Goal: Task Accomplishment & Management: Manage account settings

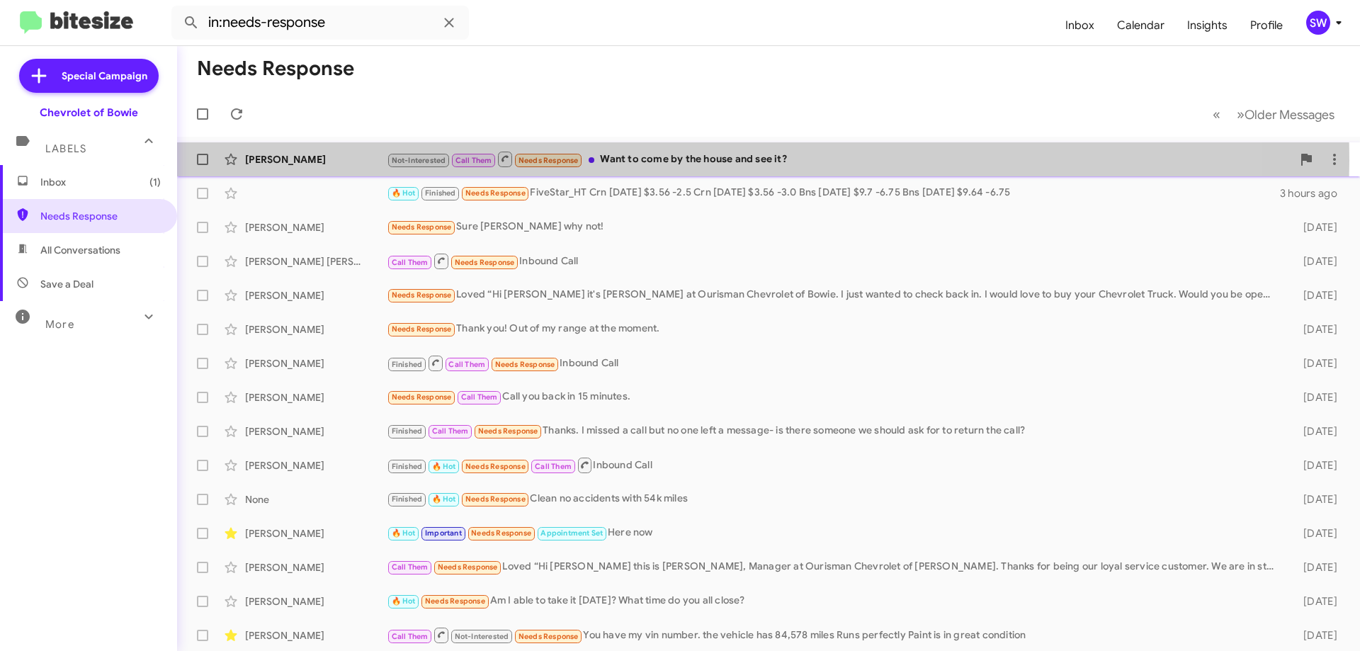
click at [681, 162] on div "Not-Interested Call Them Needs Response Want to come by the house and see it?" at bounding box center [839, 159] width 905 height 18
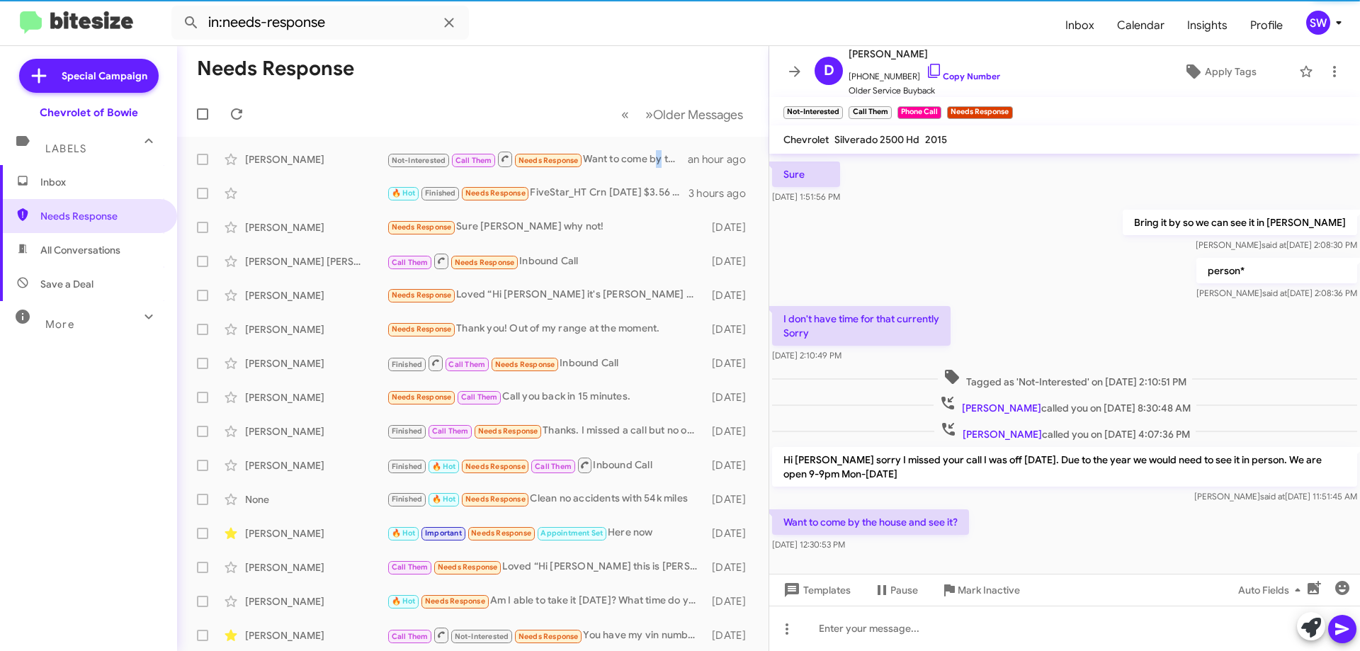
scroll to position [182, 0]
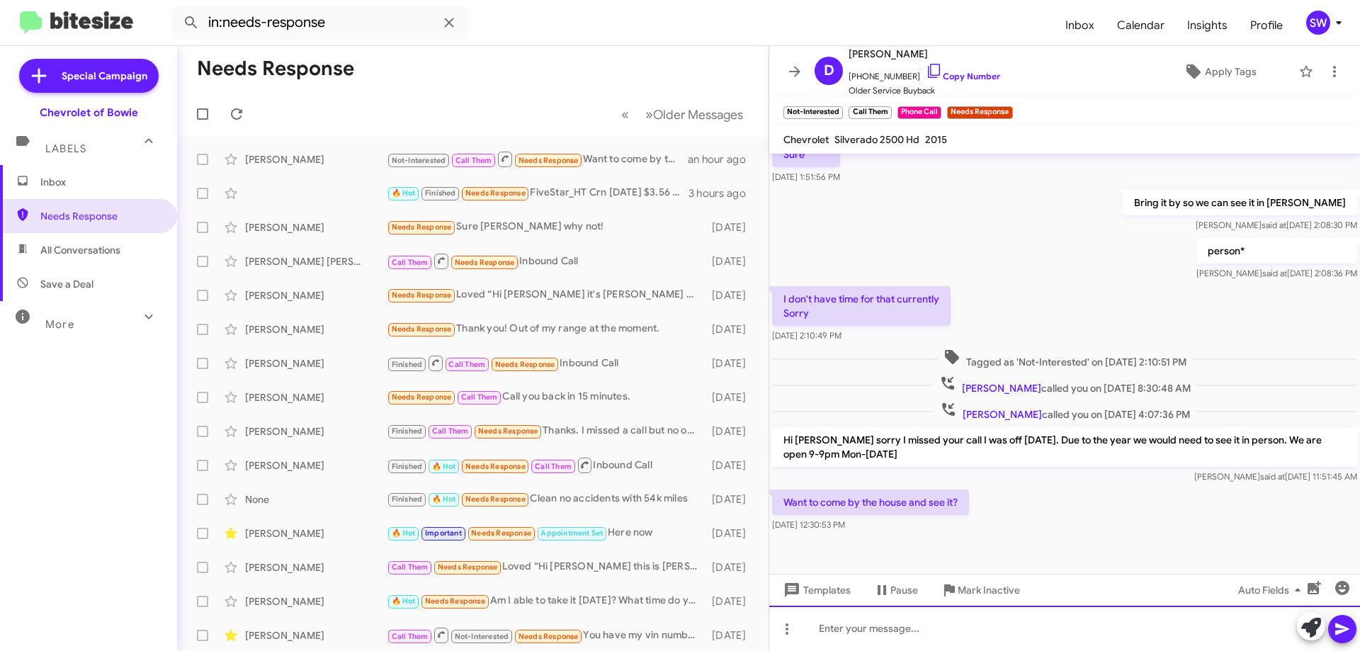
click at [834, 640] on div at bounding box center [1064, 628] width 591 height 45
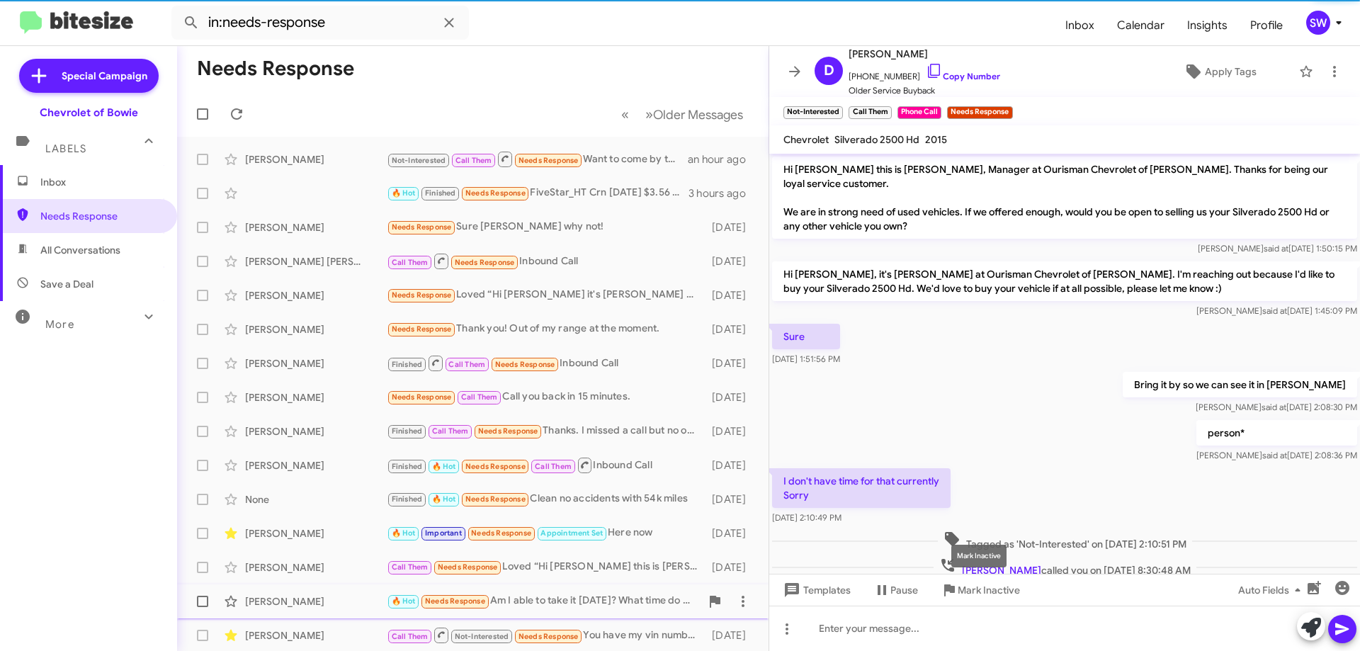
drag, startPoint x: 978, startPoint y: 587, endPoint x: 991, endPoint y: 588, distance: 13.5
click at [978, 588] on span "Mark Inactive" at bounding box center [989, 590] width 62 height 26
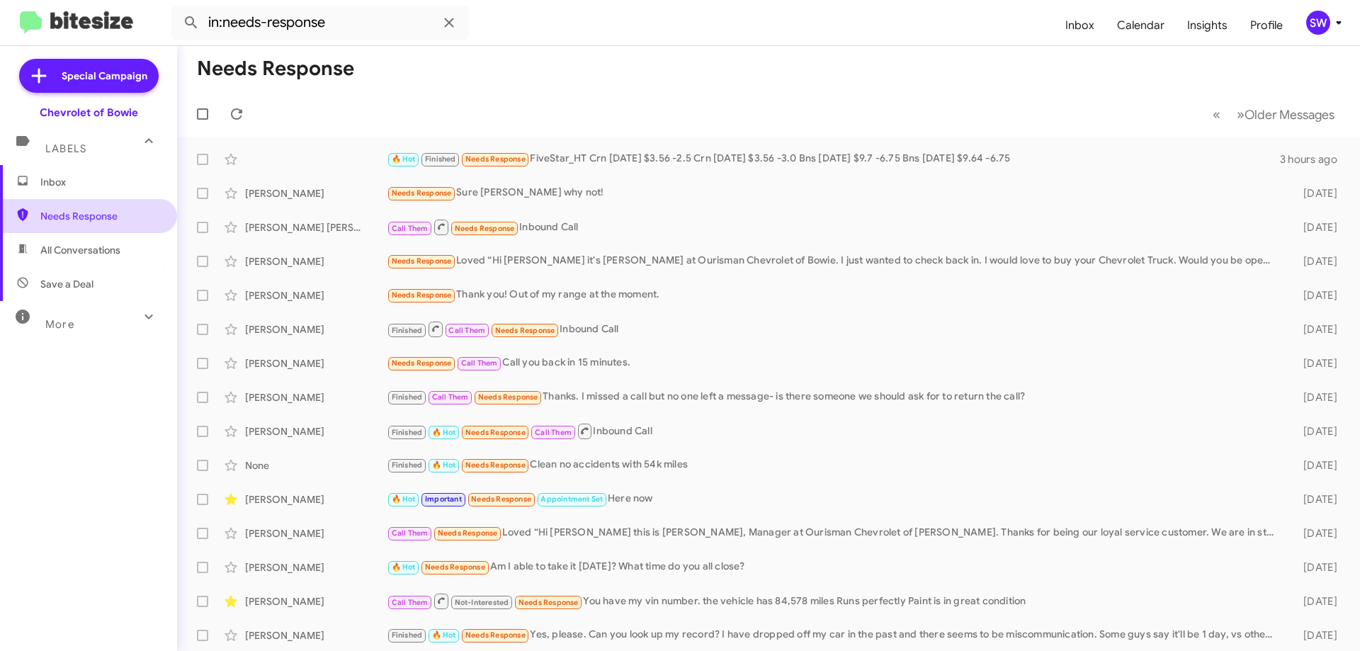
click at [73, 215] on span "Needs Response" at bounding box center [100, 216] width 120 height 14
click at [545, 265] on div "Needs Response Loved “Hi [PERSON_NAME] it's [PERSON_NAME] at Ourisman Chevrolet…" at bounding box center [839, 261] width 905 height 16
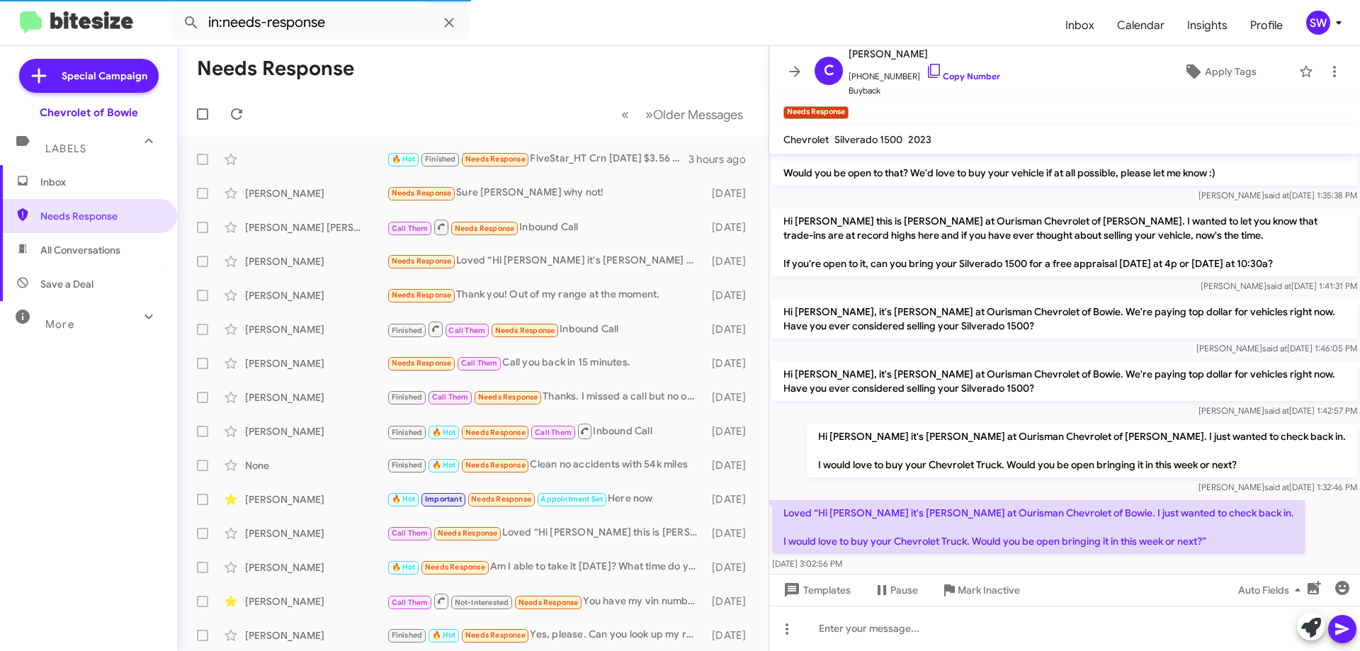
scroll to position [220, 0]
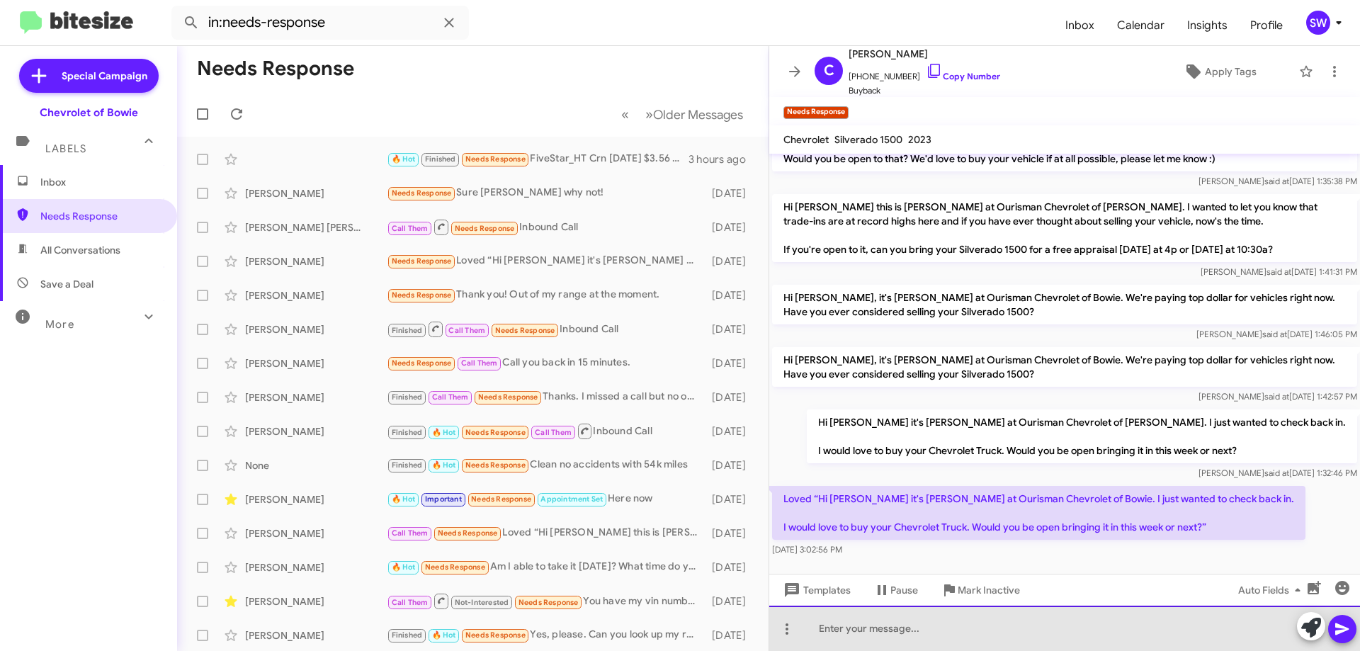
drag, startPoint x: 872, startPoint y: 633, endPoint x: 875, endPoint y: 625, distance: 9.0
click at [873, 632] on div at bounding box center [1064, 628] width 591 height 45
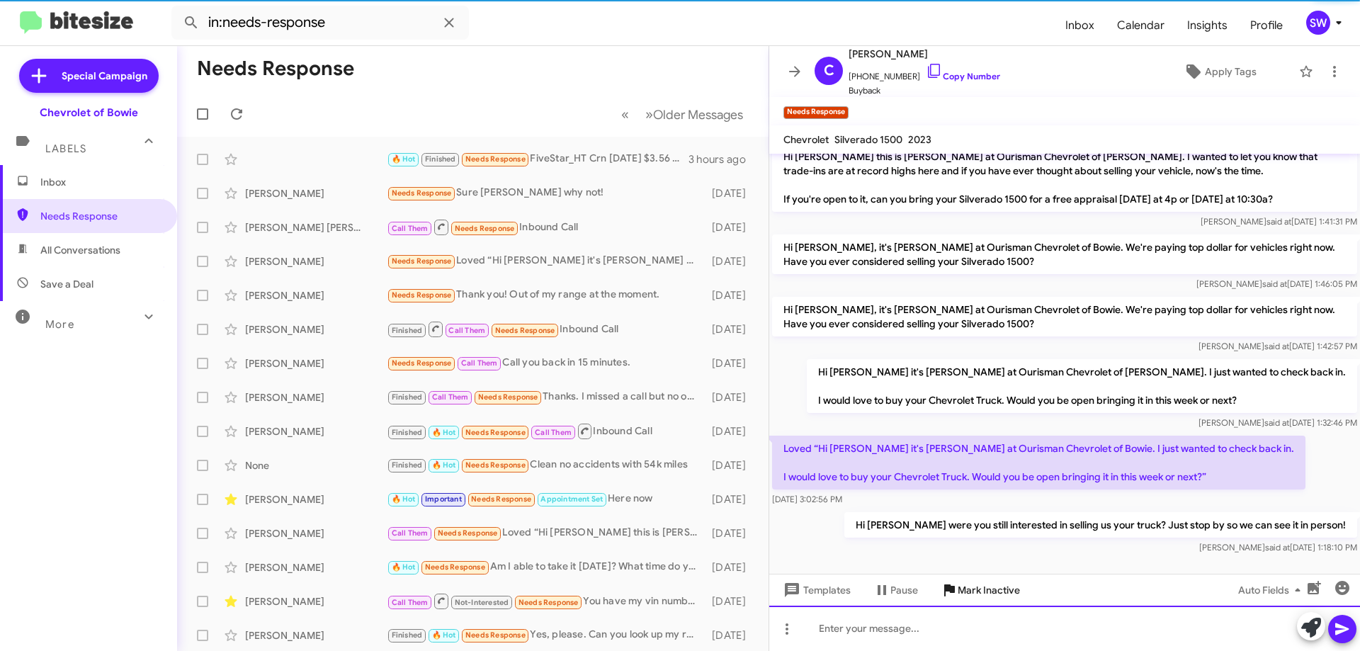
scroll to position [272, 0]
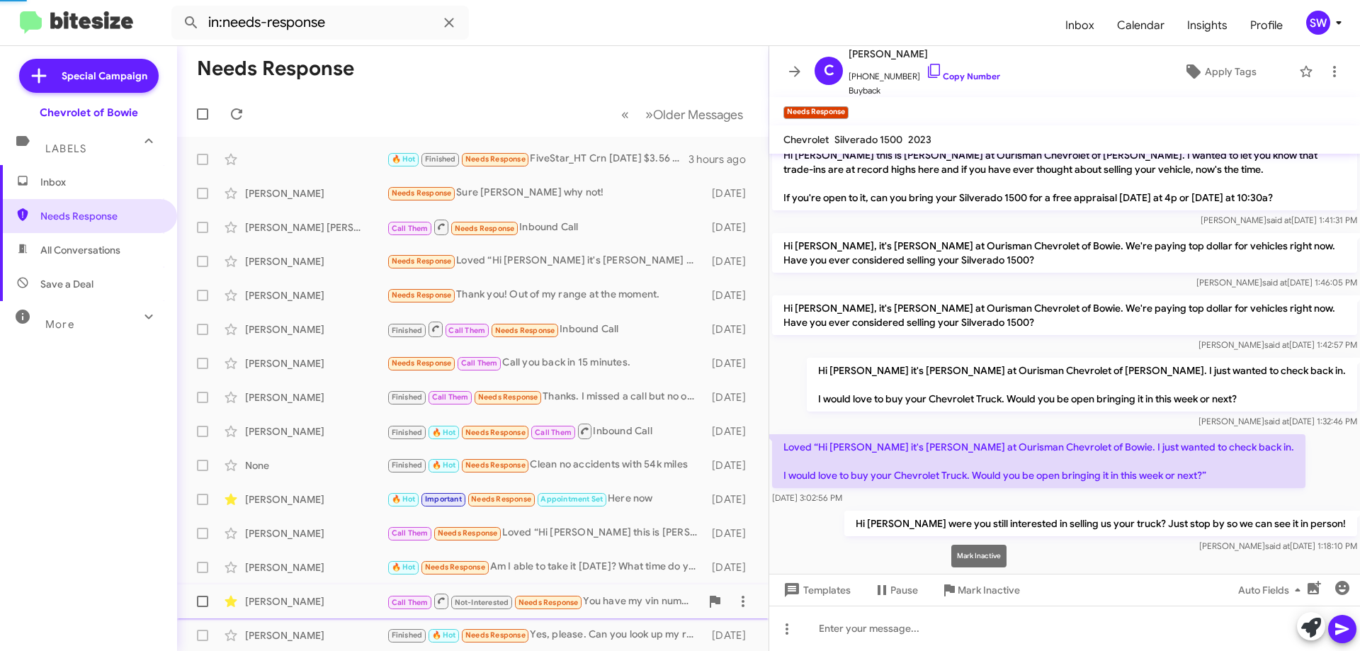
click at [973, 590] on span "Mark Inactive" at bounding box center [989, 590] width 62 height 26
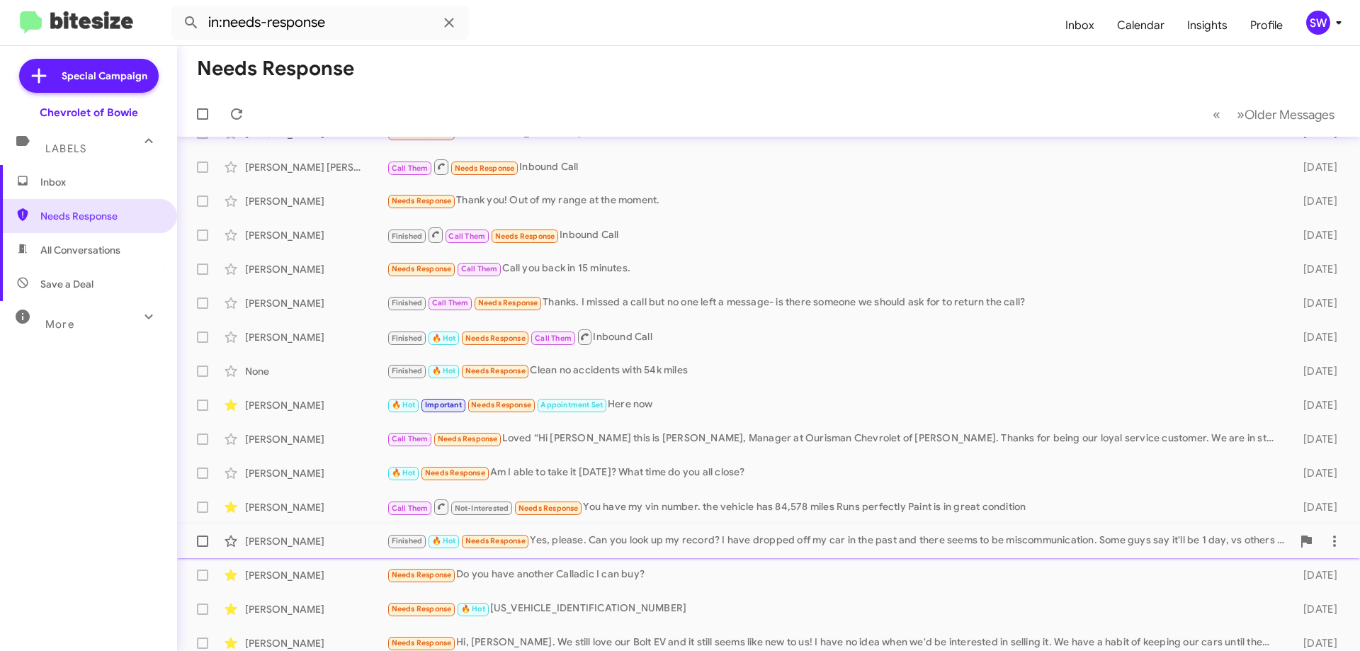
scroll to position [103, 0]
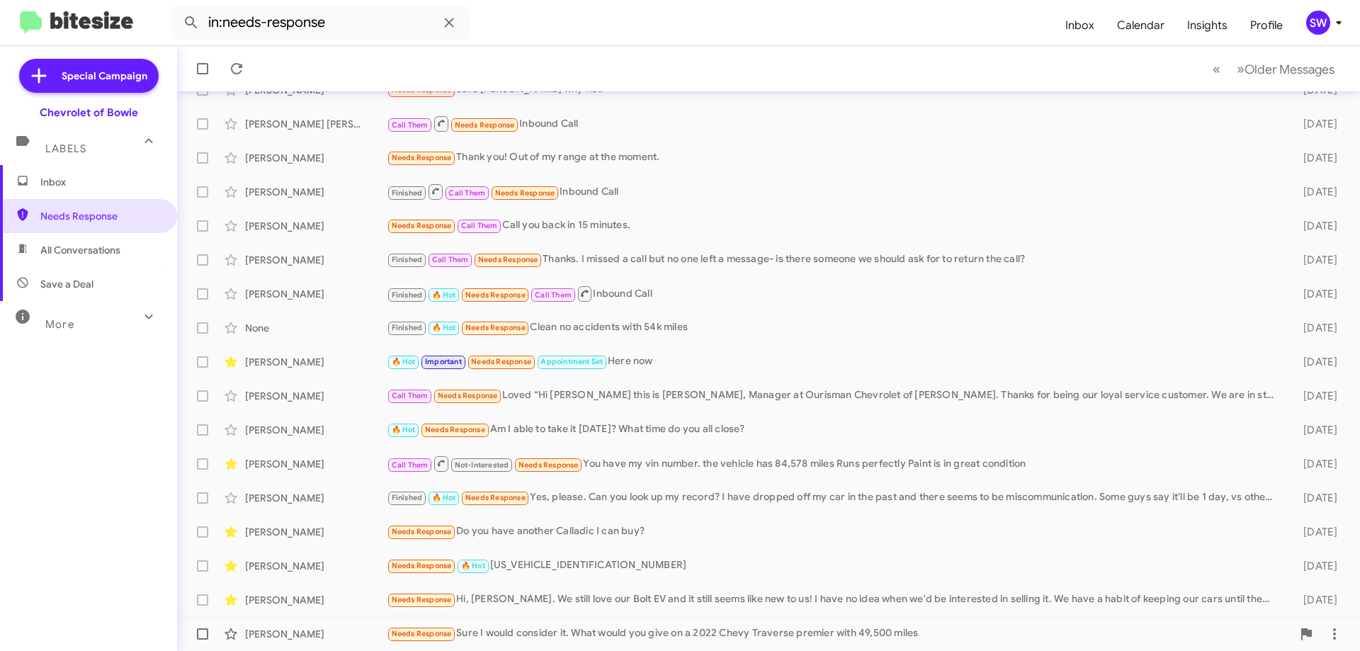
drag, startPoint x: 558, startPoint y: 637, endPoint x: 584, endPoint y: 635, distance: 26.3
click at [560, 633] on div "Needs Response Sure I would consider it. What would you give on a 2022 Chevy Tr…" at bounding box center [839, 634] width 905 height 16
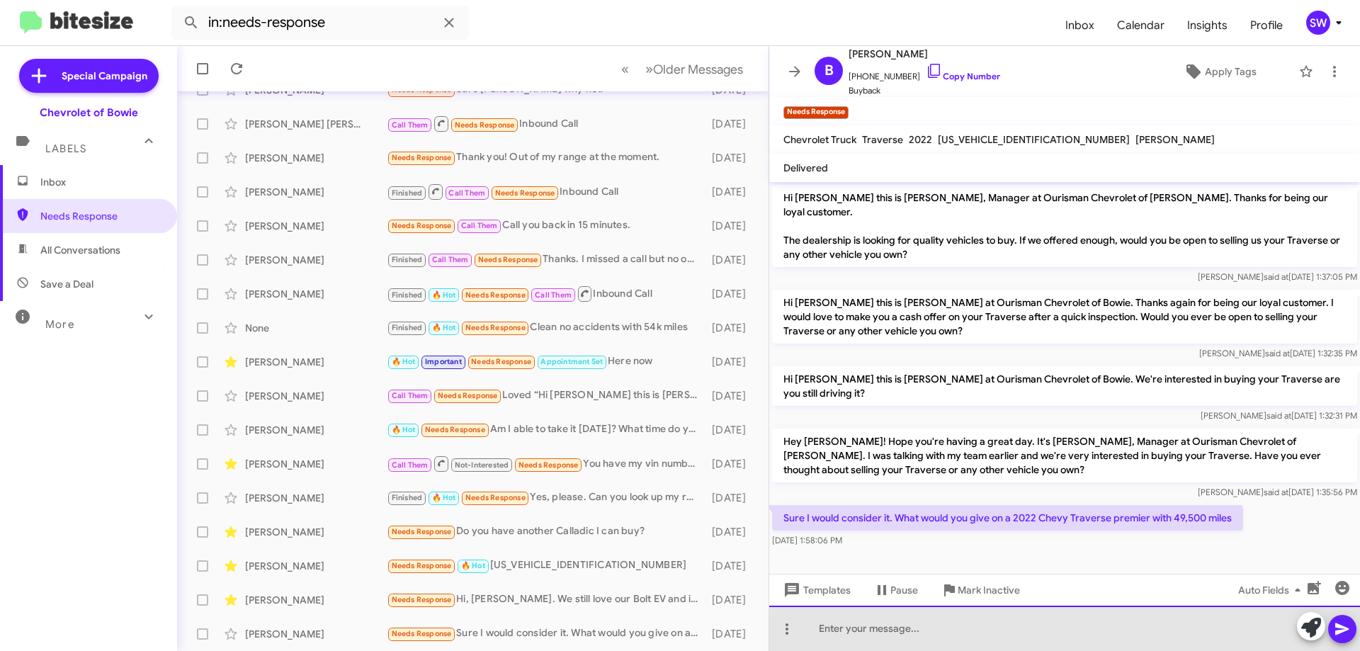
click at [848, 643] on div at bounding box center [1064, 628] width 591 height 45
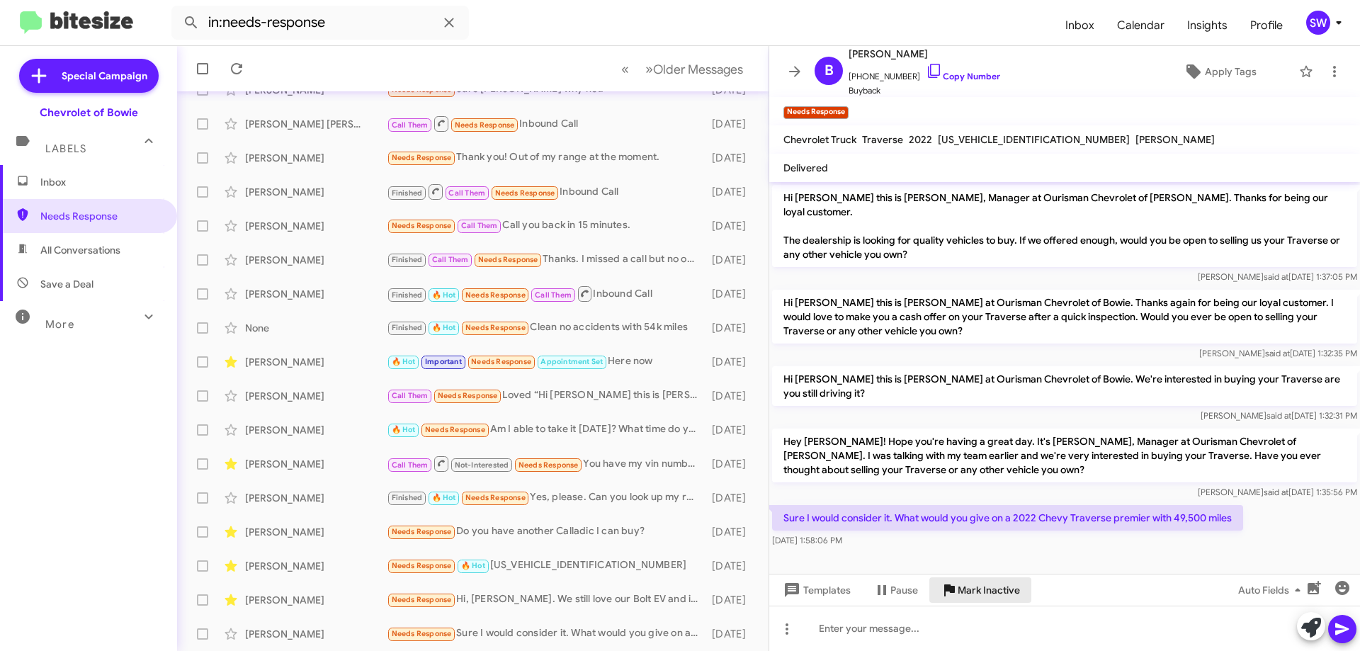
click at [983, 587] on span "Mark Inactive" at bounding box center [989, 590] width 62 height 26
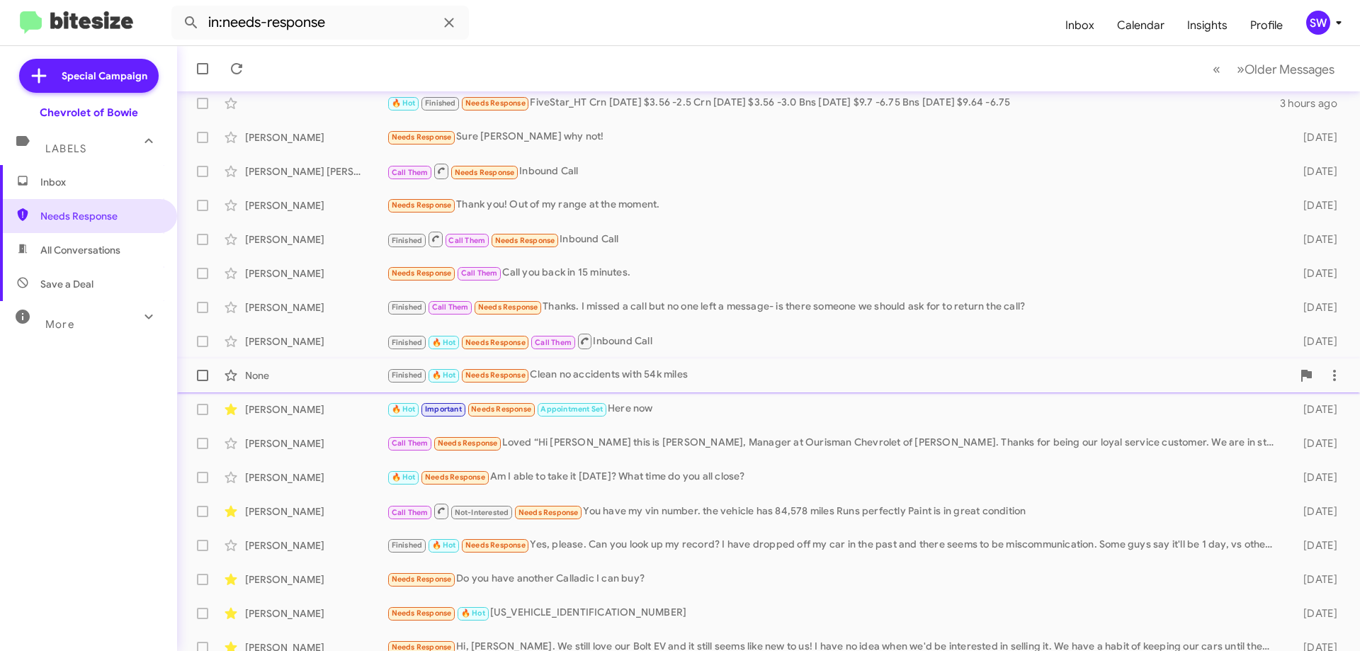
scroll to position [69, 0]
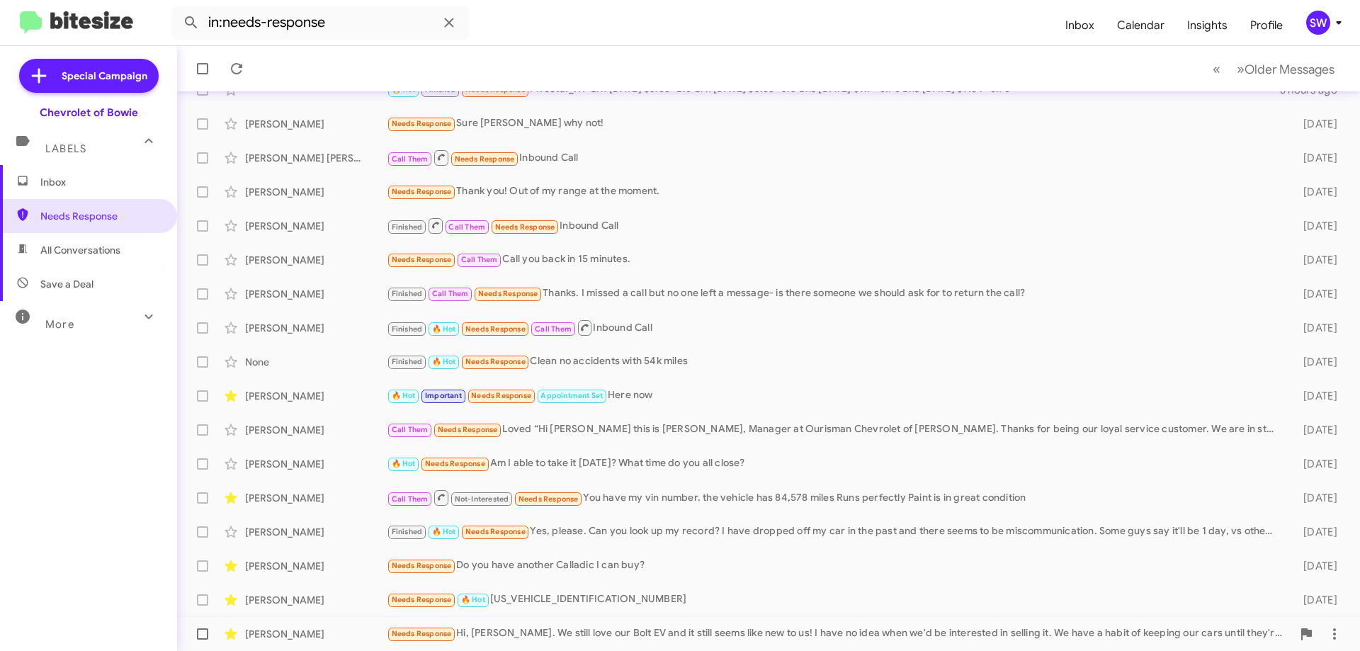
click at [547, 633] on div "Needs Response Hi, [PERSON_NAME]. We still love our Bolt EV and it still seems …" at bounding box center [839, 634] width 905 height 16
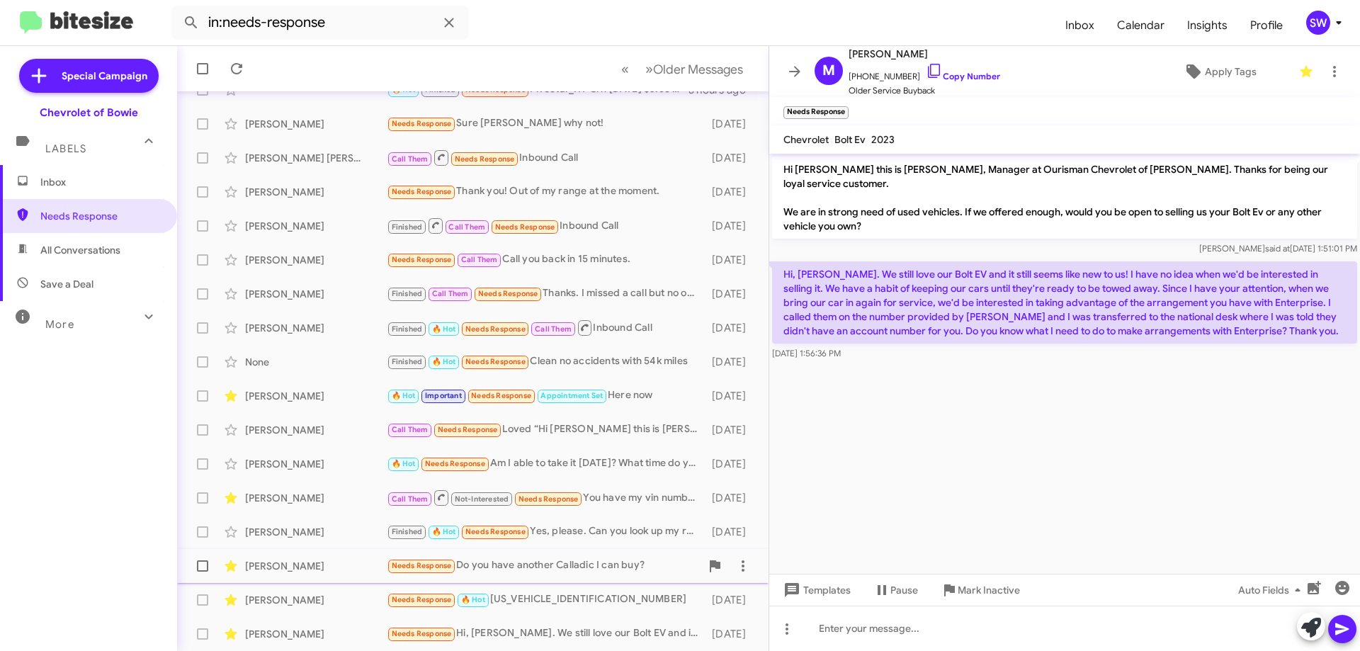
drag, startPoint x: 965, startPoint y: 592, endPoint x: 967, endPoint y: 576, distance: 16.4
click at [966, 584] on span "Mark Inactive" at bounding box center [989, 590] width 62 height 26
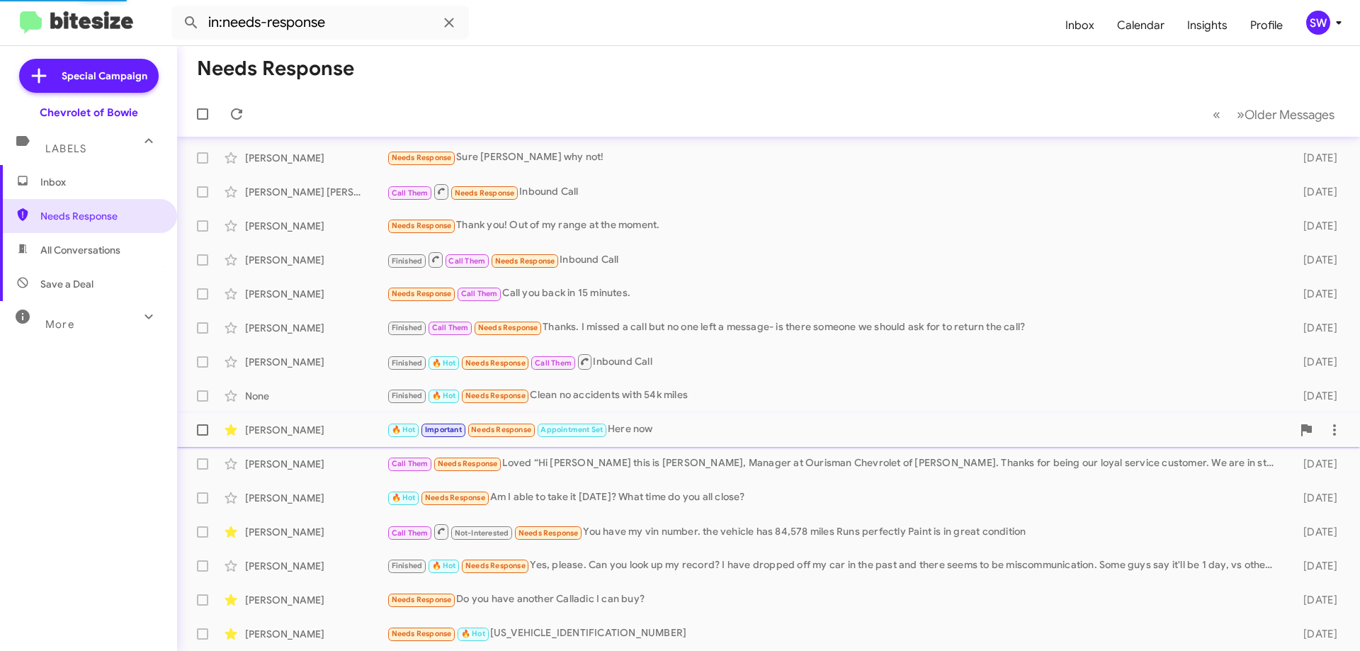
scroll to position [35, 0]
drag, startPoint x: 553, startPoint y: 629, endPoint x: 735, endPoint y: 555, distance: 196.0
click at [557, 628] on div "Needs Response 🔥 Hot [US_VEHICLE_IDENTIFICATION_NUMBER]" at bounding box center [839, 634] width 905 height 16
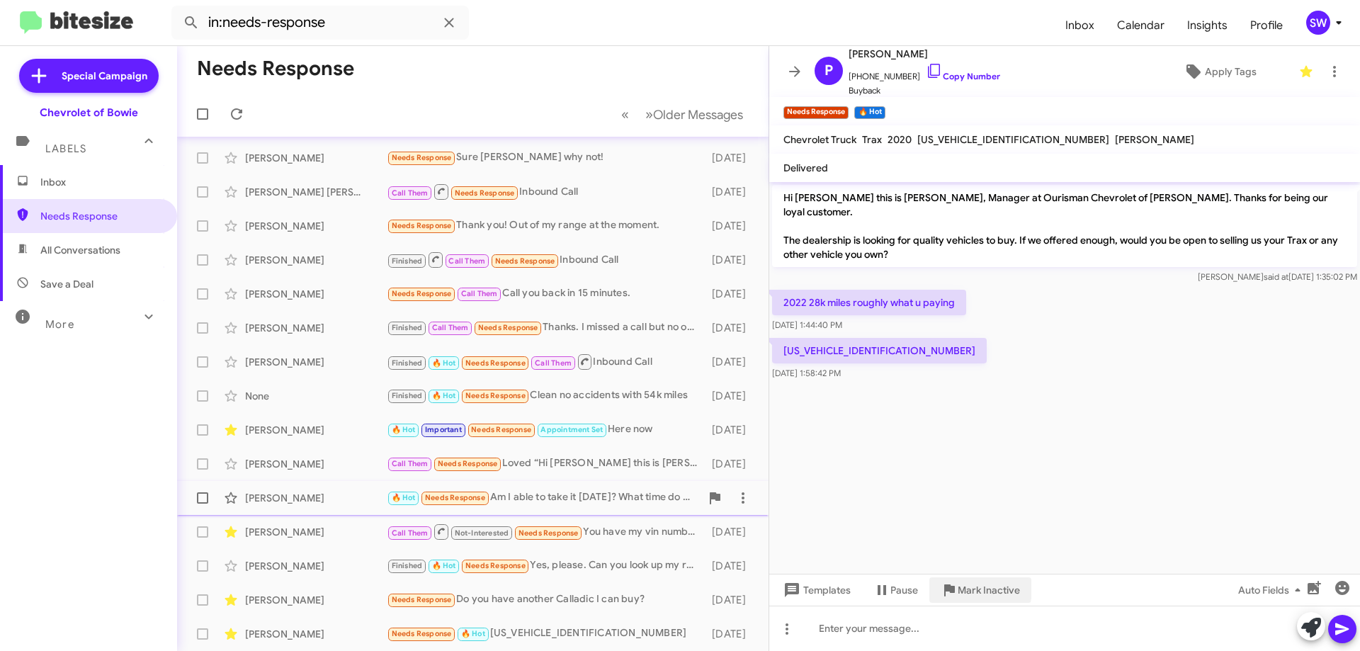
drag, startPoint x: 954, startPoint y: 589, endPoint x: 1147, endPoint y: 488, distance: 218.0
click at [952, 586] on icon at bounding box center [949, 590] width 11 height 12
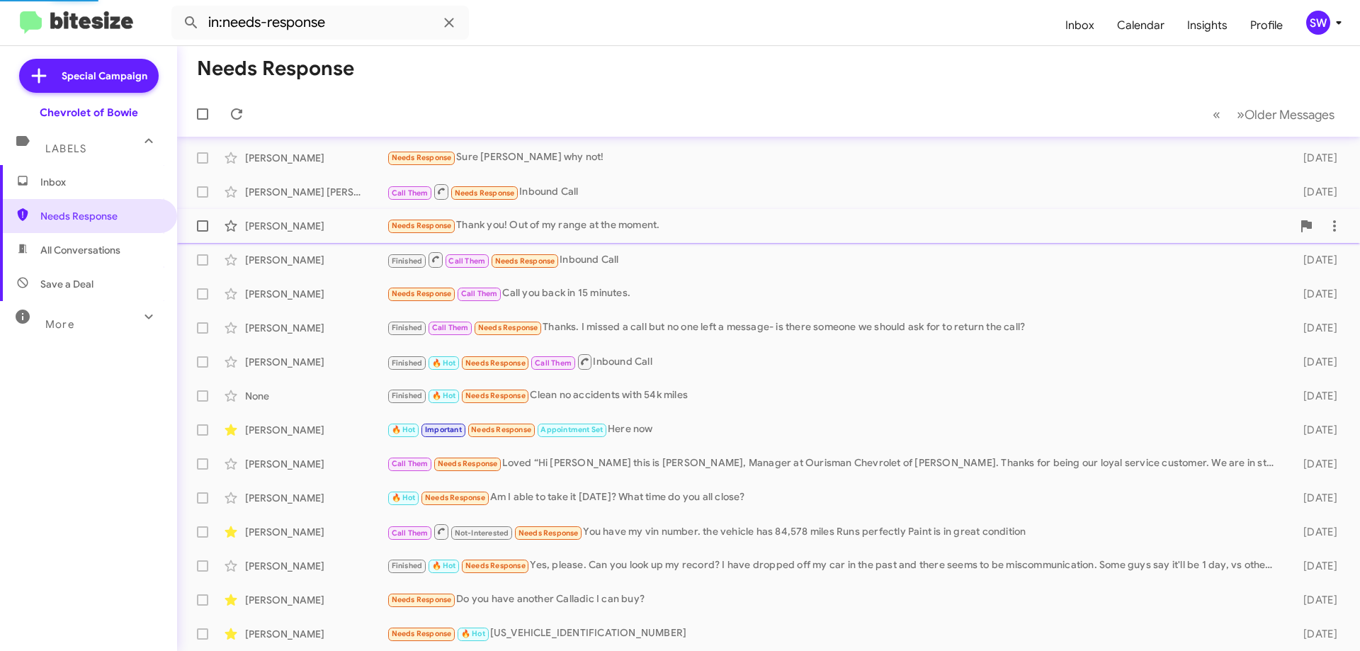
scroll to position [1, 0]
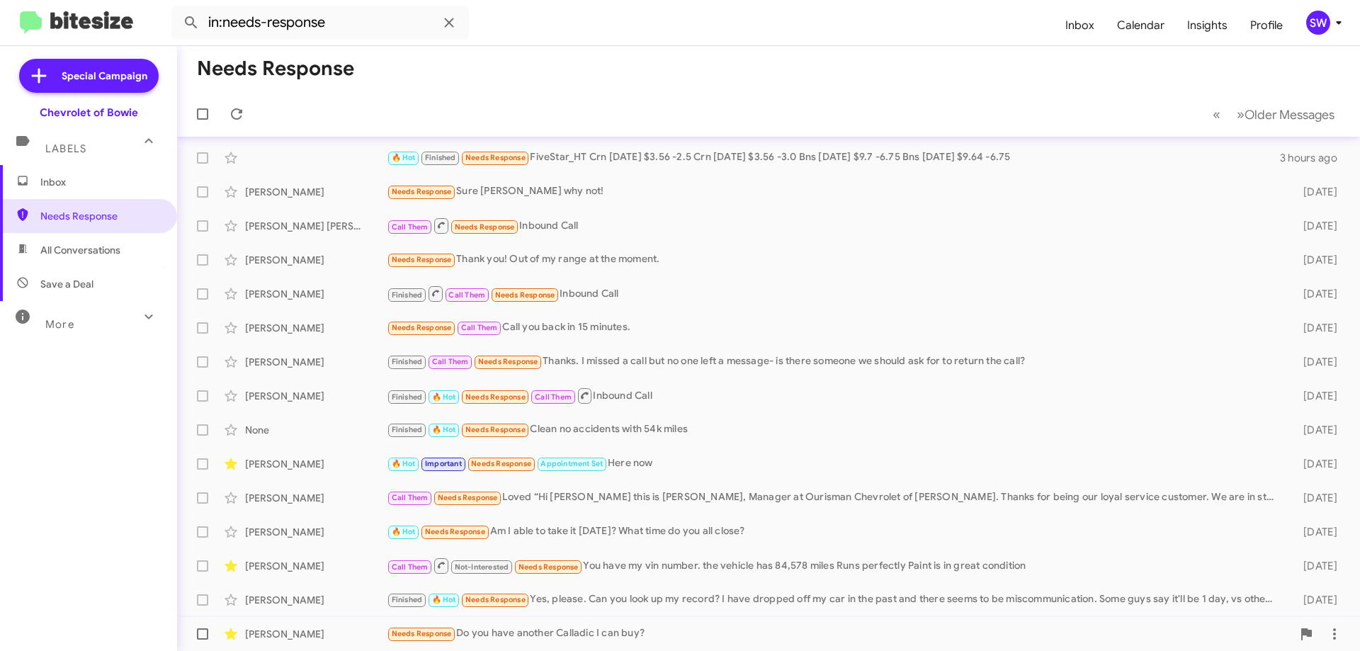
click at [565, 629] on div "Needs Response Do you have another Calladic I can buy?" at bounding box center [839, 634] width 905 height 16
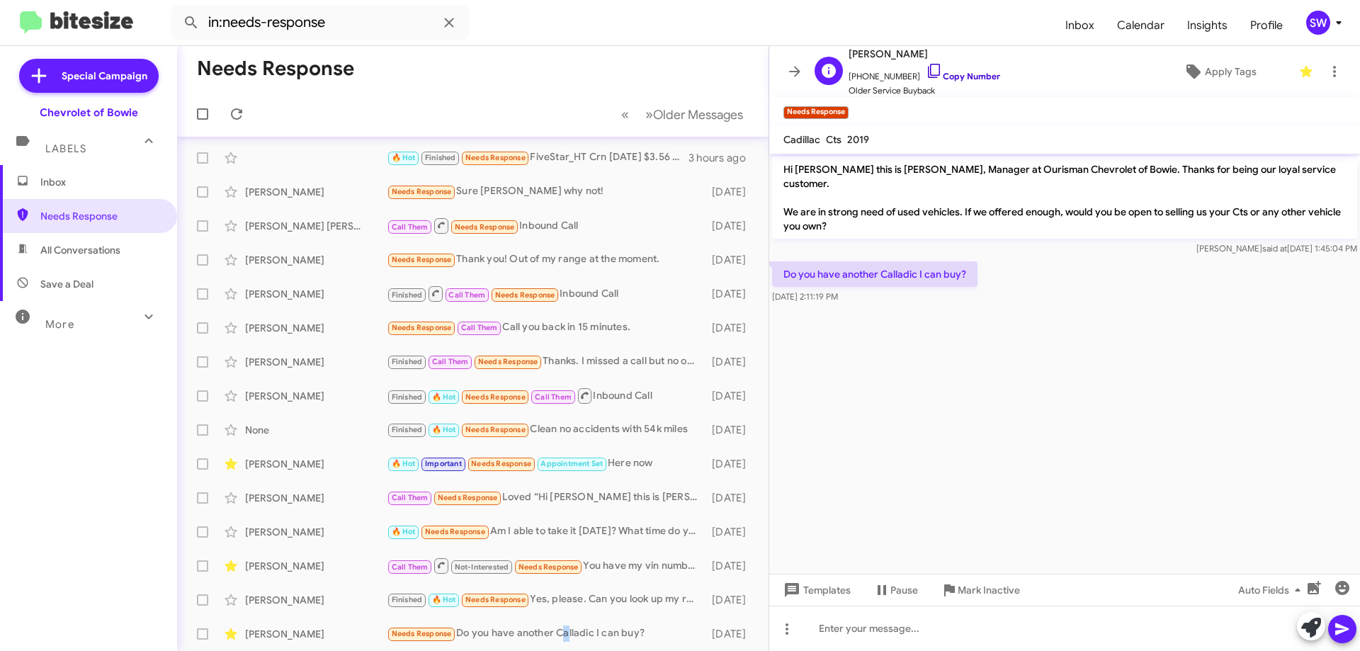
click at [926, 67] on icon at bounding box center [934, 70] width 17 height 17
drag, startPoint x: 993, startPoint y: 592, endPoint x: 867, endPoint y: 524, distance: 142.3
click at [990, 589] on span "Mark Inactive" at bounding box center [989, 590] width 62 height 26
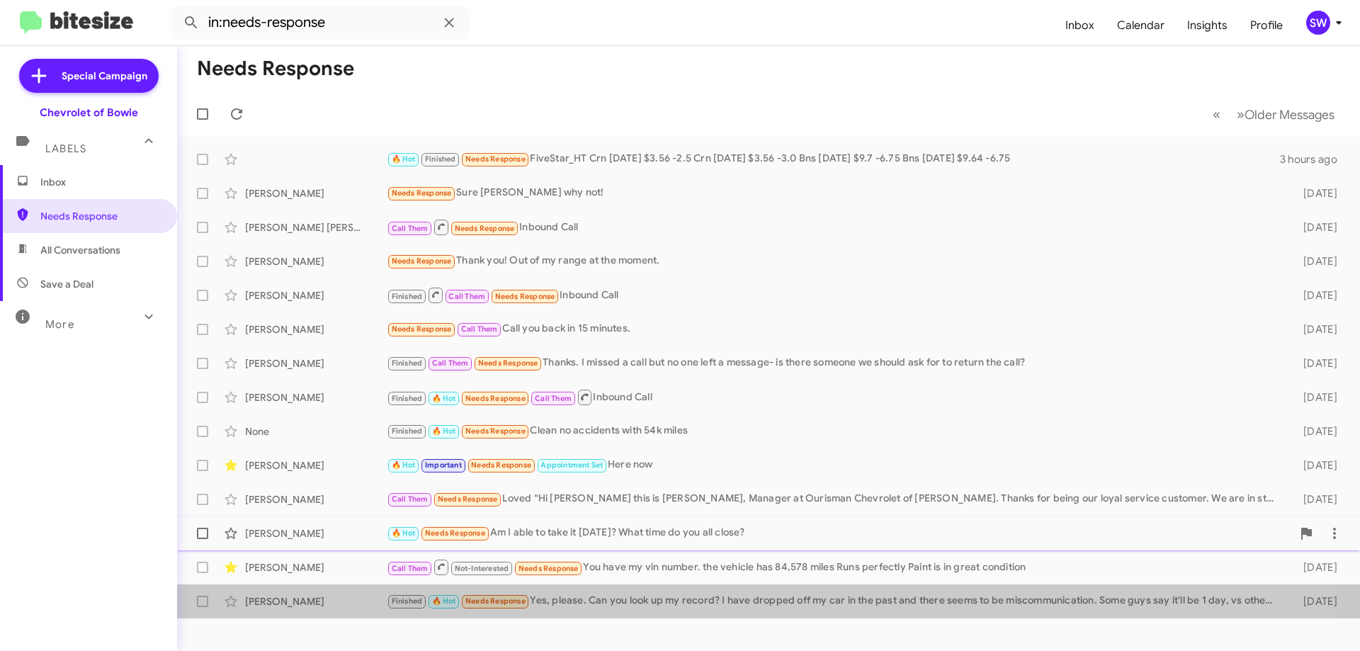
drag, startPoint x: 628, startPoint y: 594, endPoint x: 762, endPoint y: 545, distance: 142.3
click at [635, 588] on div "[PERSON_NAME] Finished 🔥 Hot Needs Response Yes, please. Can you look up my rec…" at bounding box center [768, 601] width 1160 height 28
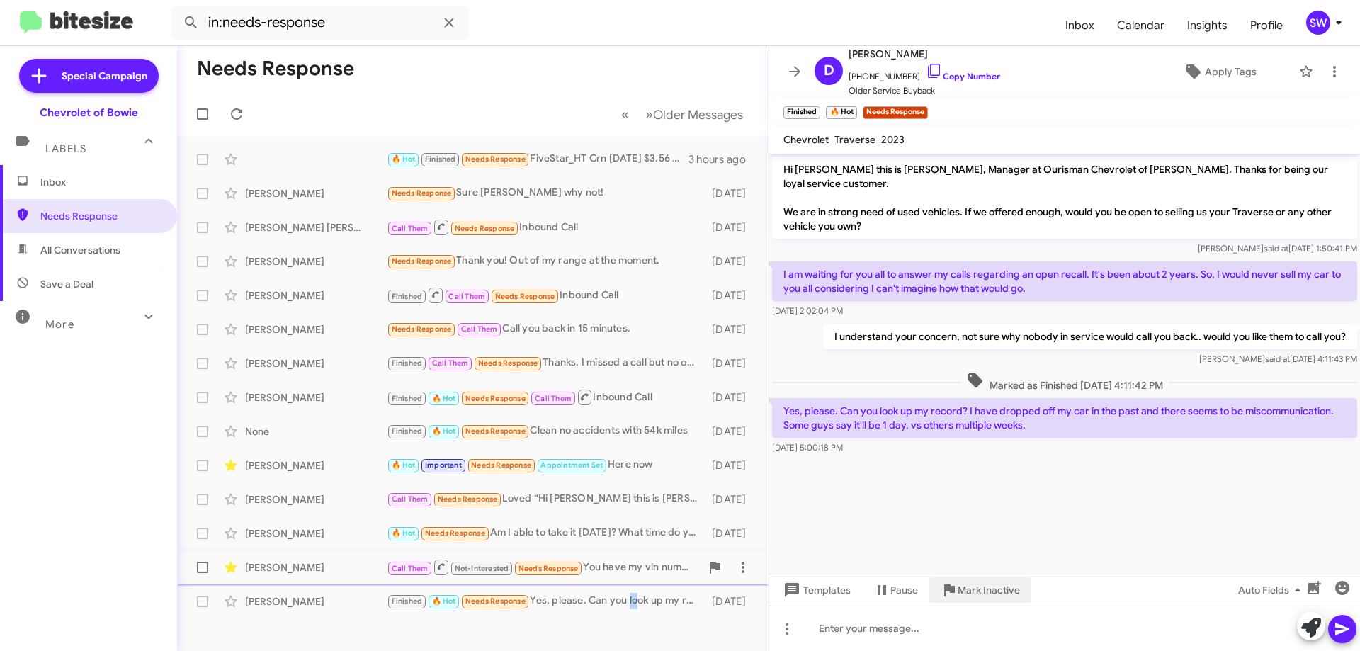
drag, startPoint x: 976, startPoint y: 590, endPoint x: 976, endPoint y: 578, distance: 12.0
click at [977, 588] on span "Mark Inactive" at bounding box center [989, 590] width 62 height 26
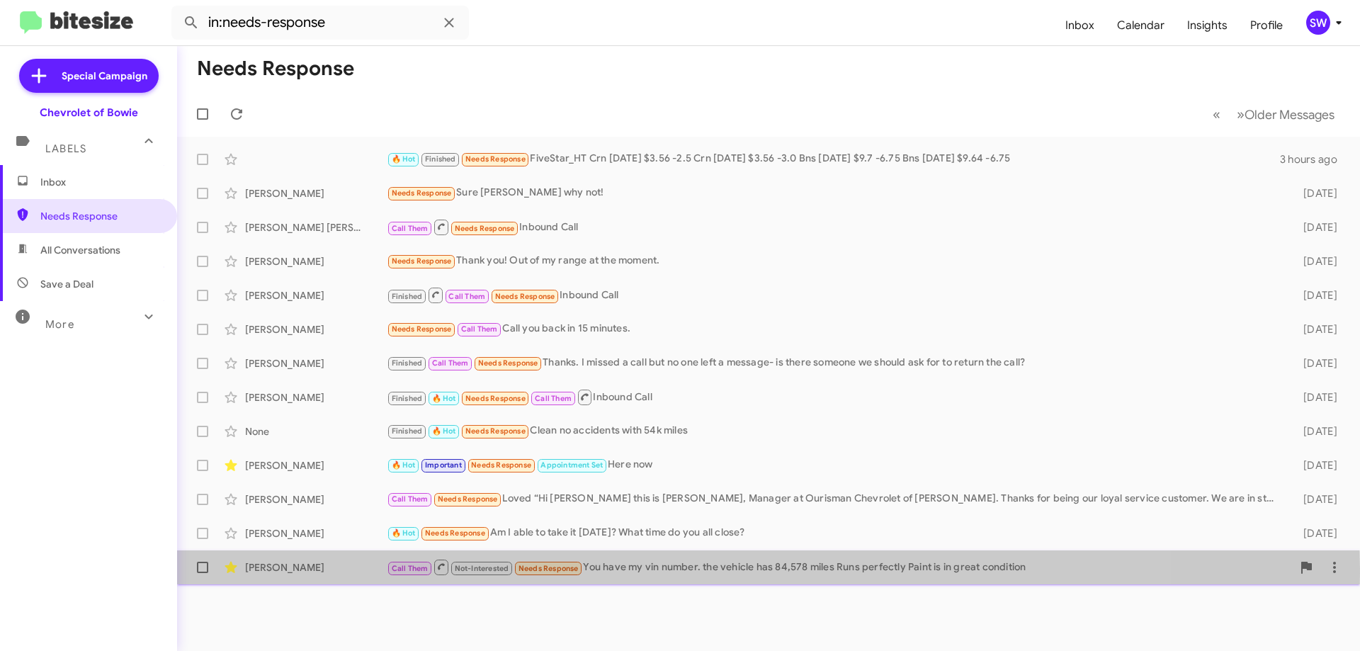
click at [635, 572] on div "Call Them Not-Interested Needs Response You have my vin number. the vehicle has…" at bounding box center [839, 567] width 905 height 18
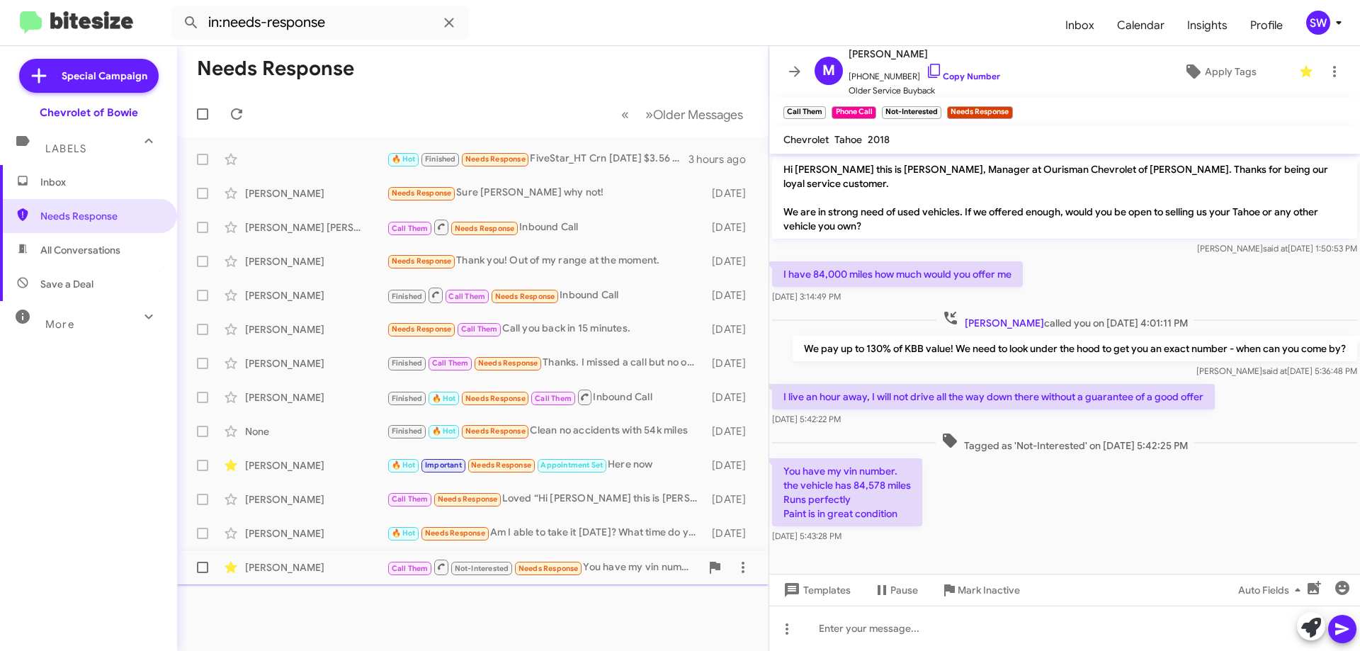
drag, startPoint x: 976, startPoint y: 593, endPoint x: 987, endPoint y: 561, distance: 33.6
click at [978, 584] on span "Mark Inactive" at bounding box center [989, 590] width 62 height 26
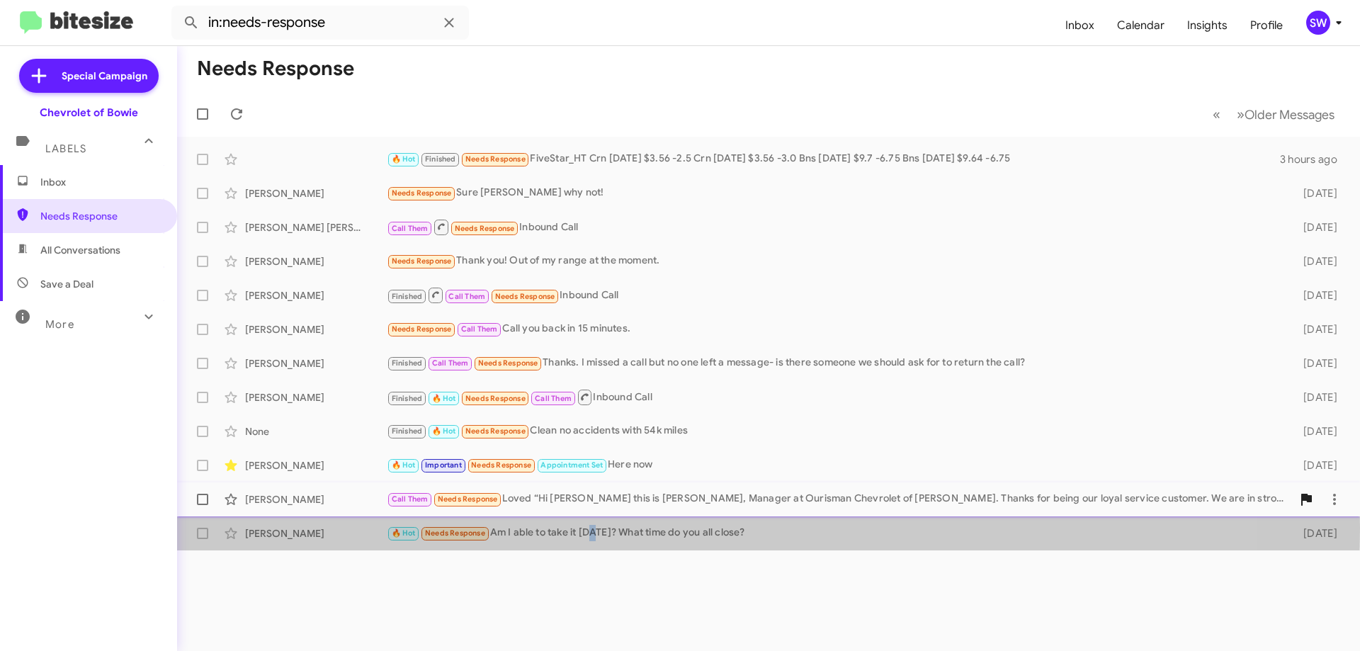
drag, startPoint x: 589, startPoint y: 528, endPoint x: 702, endPoint y: 506, distance: 115.5
click at [592, 526] on div "🔥 Hot Needs Response Am I able to take it [DATE]? What time do you all close?" at bounding box center [834, 533] width 894 height 16
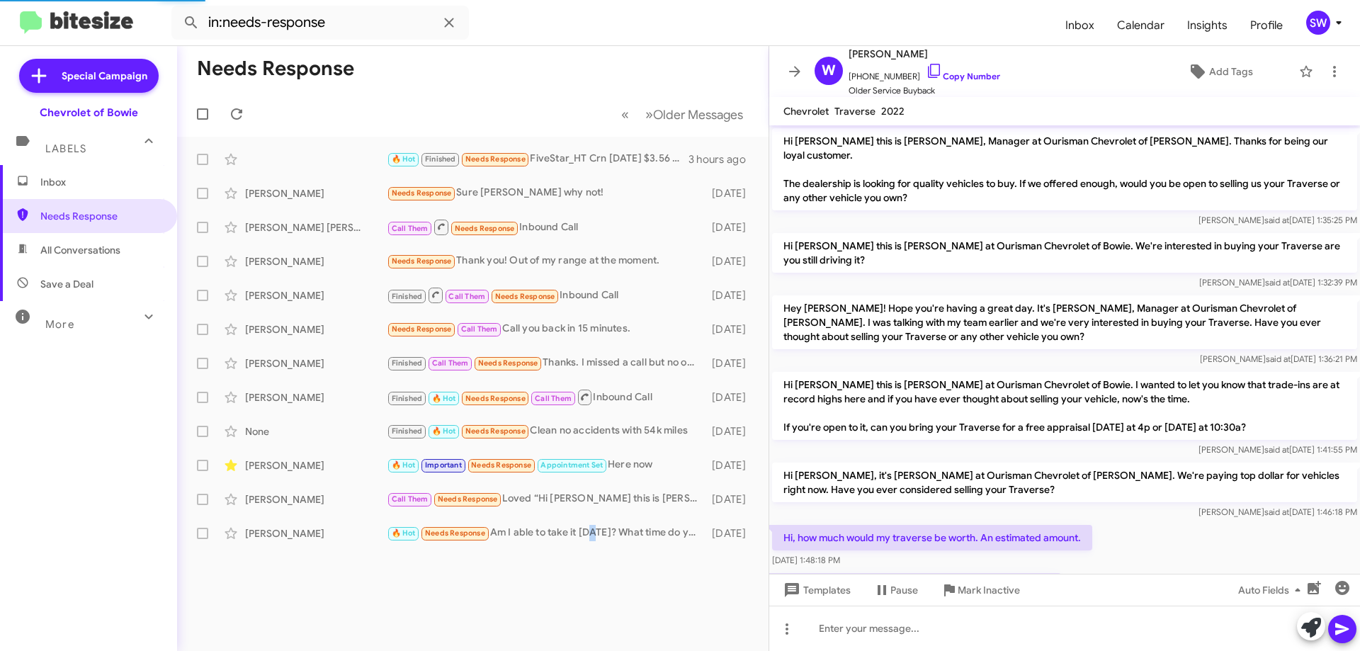
scroll to position [483, 0]
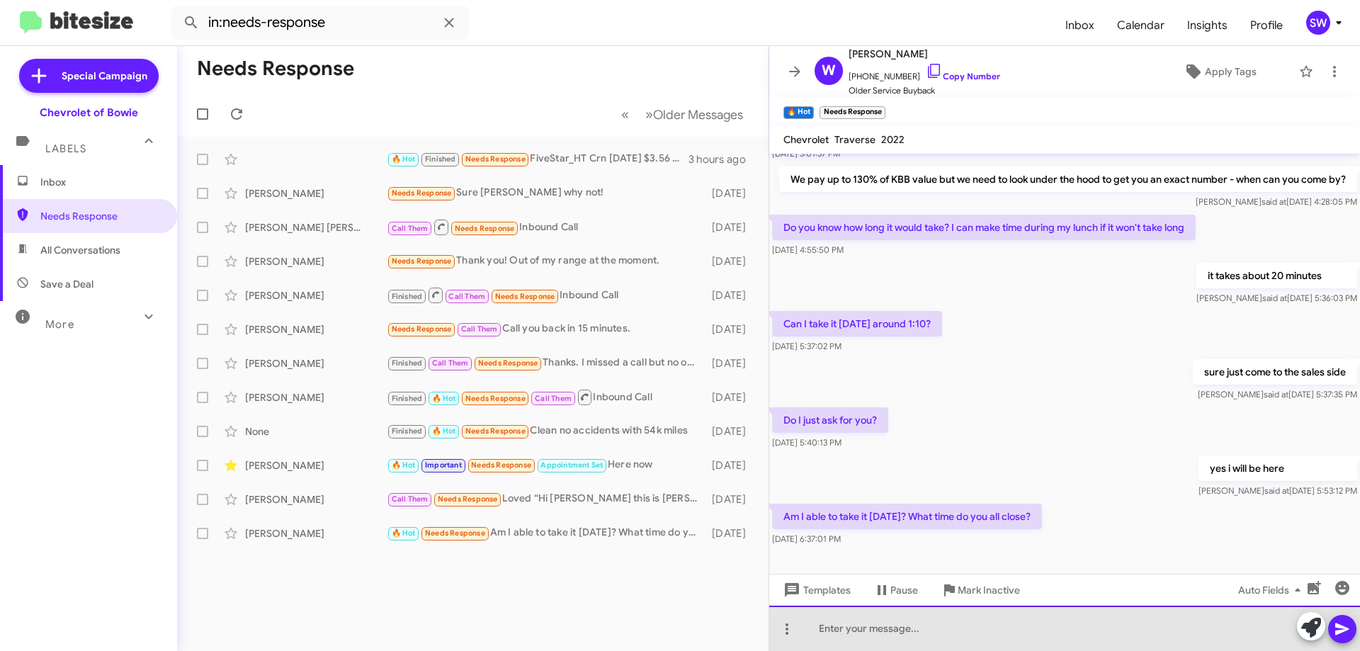
click at [910, 626] on div at bounding box center [1064, 628] width 591 height 45
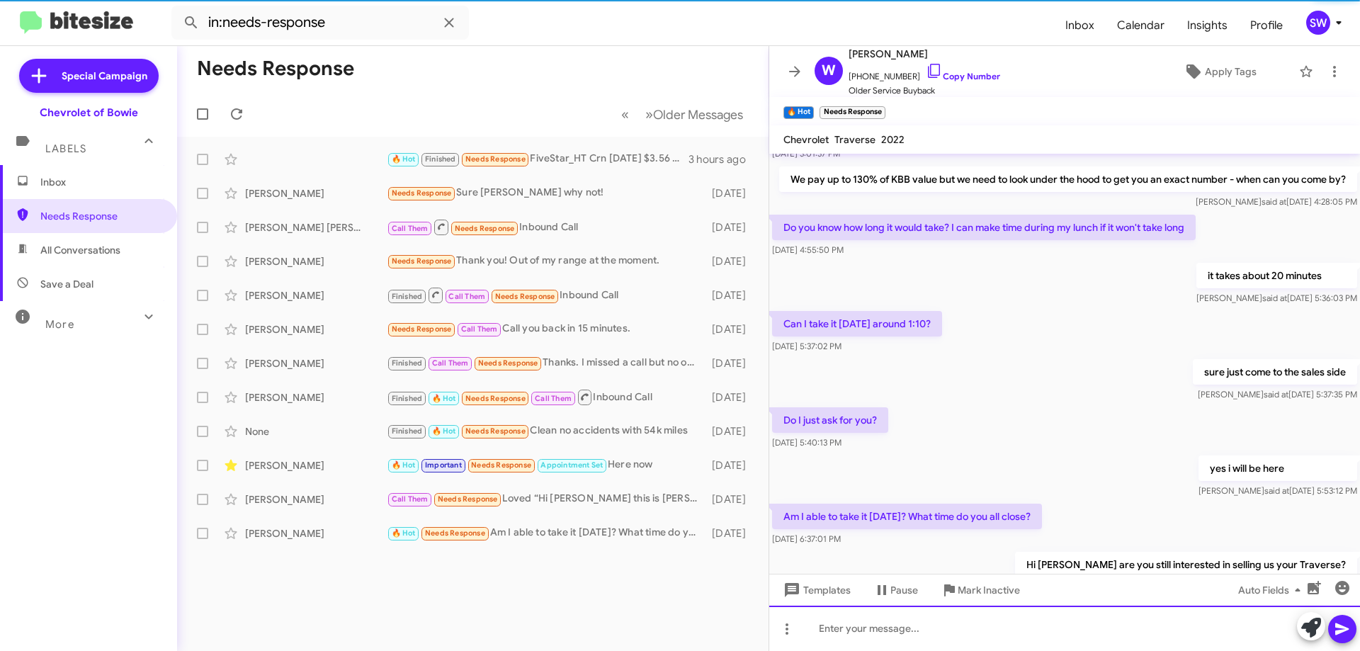
scroll to position [0, 0]
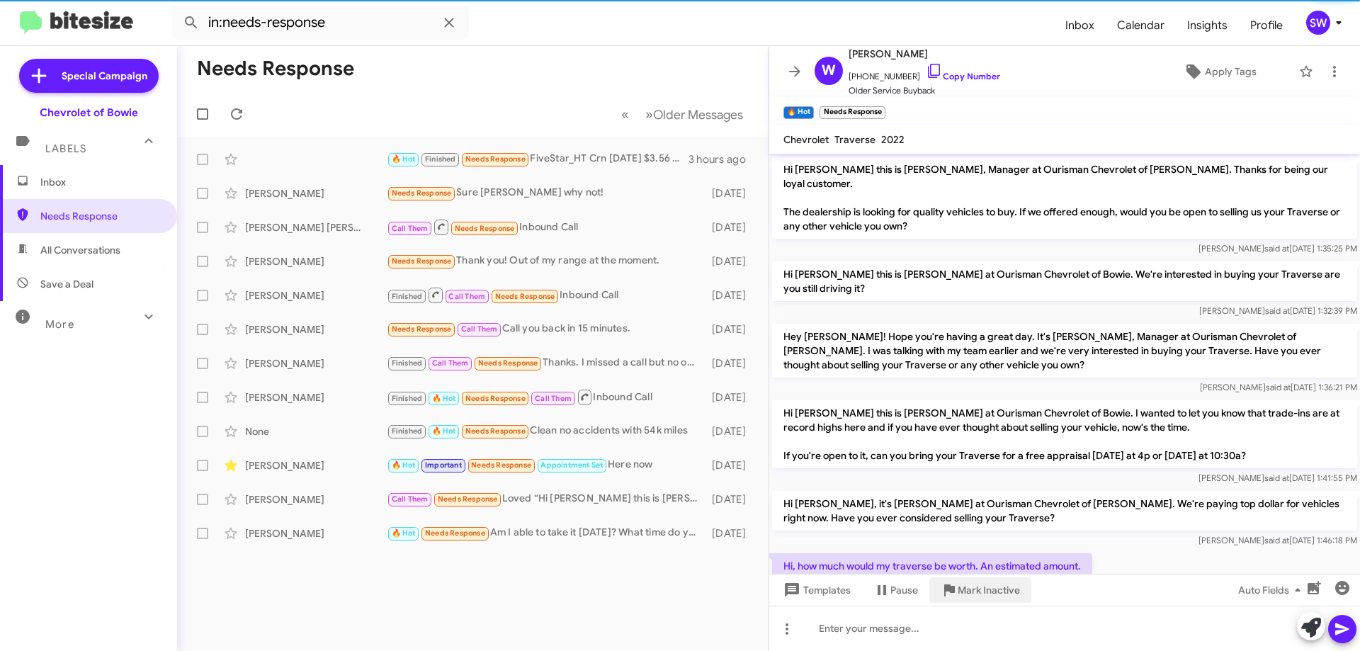
click at [984, 591] on span "Mark Inactive" at bounding box center [989, 590] width 62 height 26
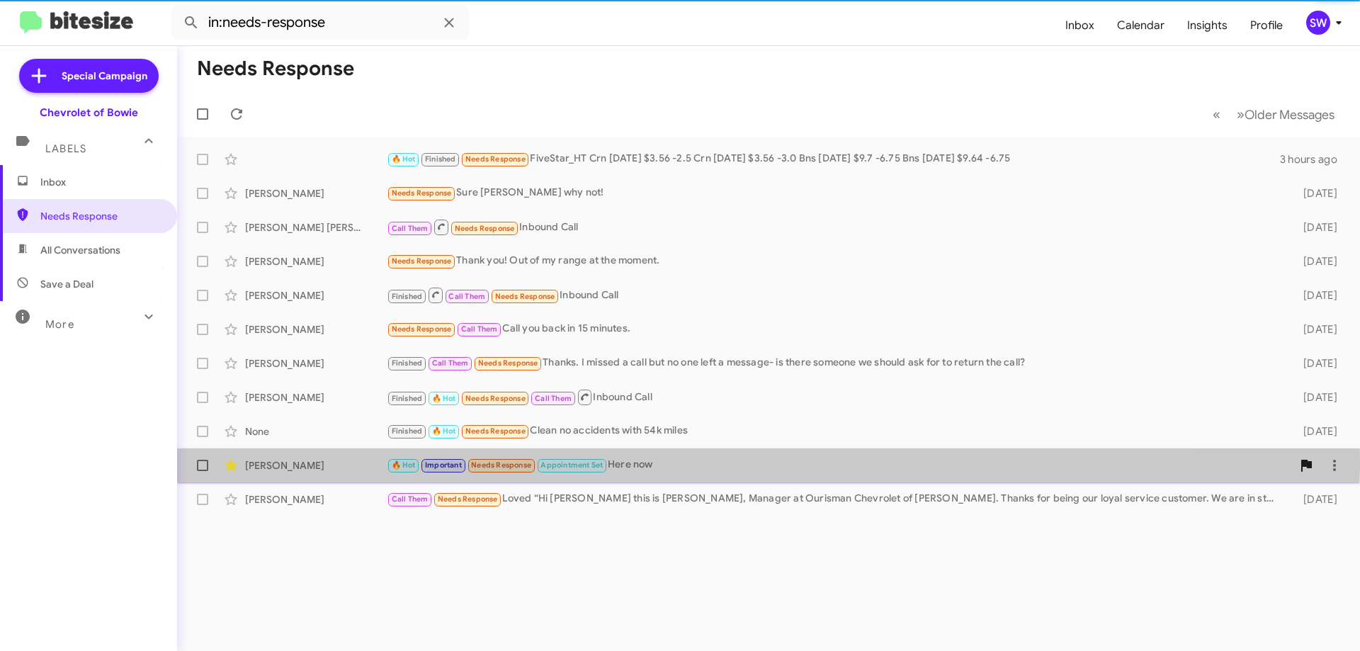
drag, startPoint x: 648, startPoint y: 461, endPoint x: 725, endPoint y: 460, distance: 77.2
click at [649, 461] on div "🔥 Hot Important Needs Response Appointment Set Here now" at bounding box center [839, 465] width 905 height 16
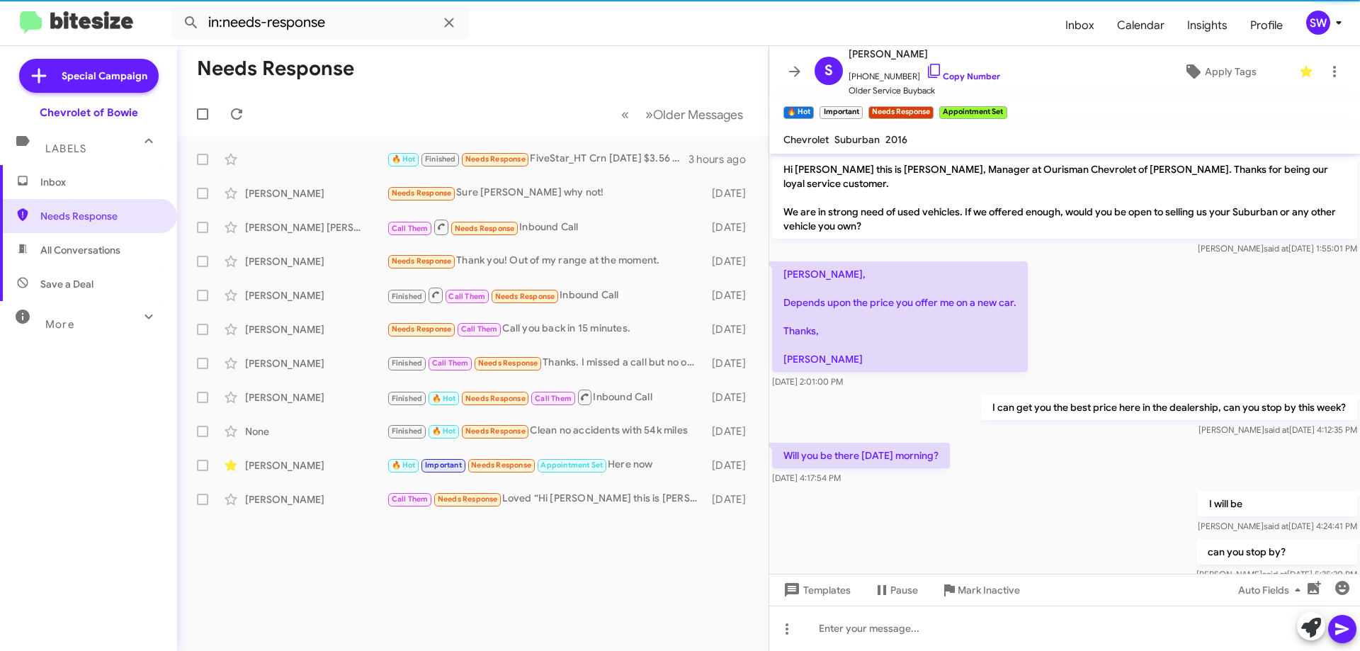
scroll to position [283, 0]
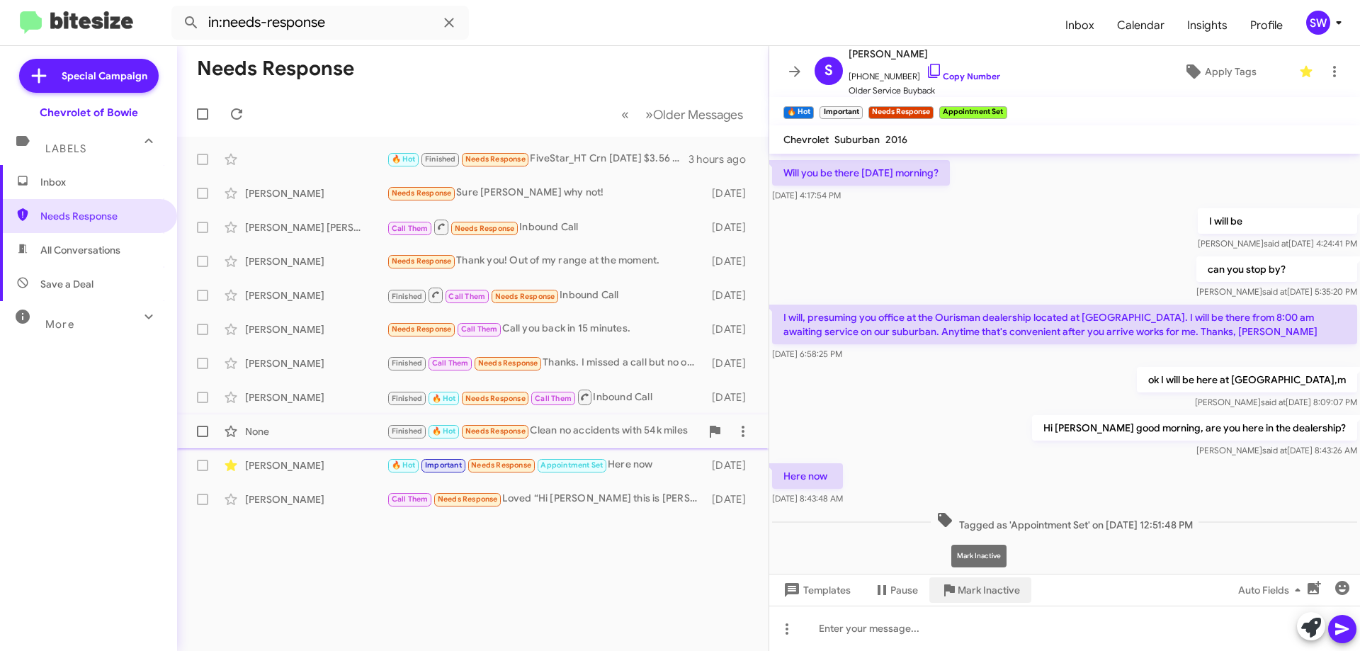
drag, startPoint x: 983, startPoint y: 586, endPoint x: 806, endPoint y: 438, distance: 230.3
click at [982, 586] on span "Mark Inactive" at bounding box center [989, 590] width 62 height 26
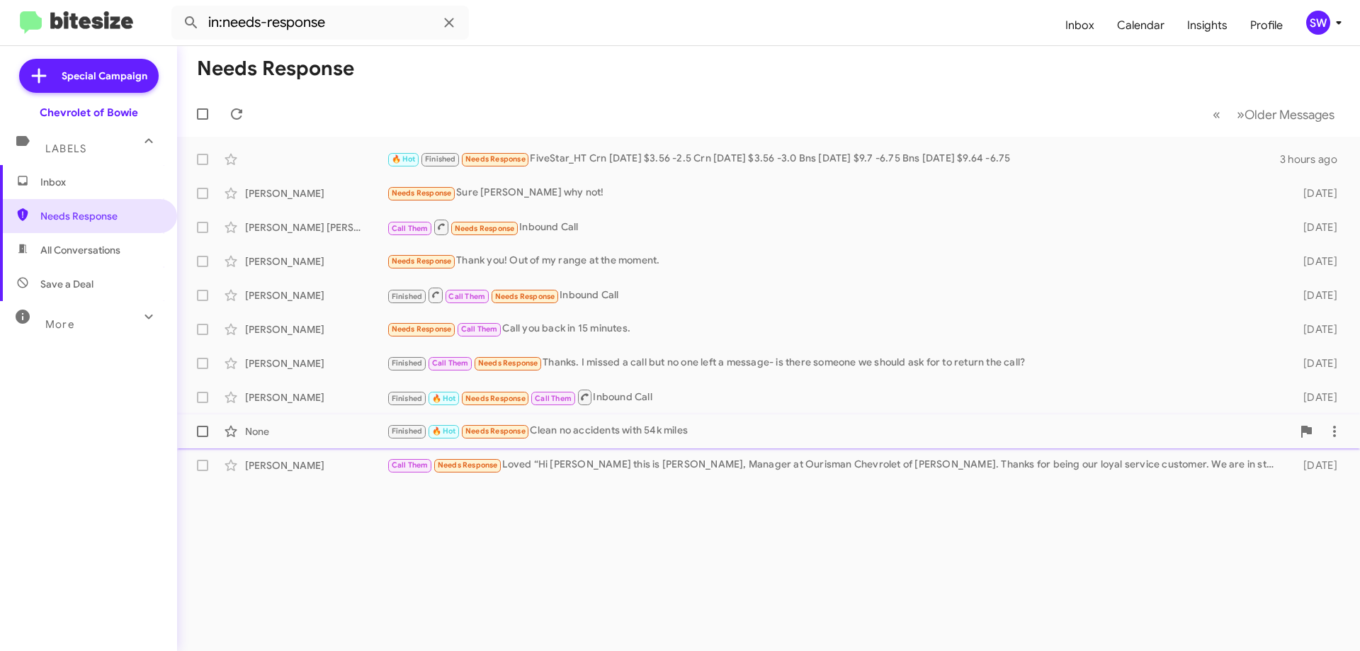
drag, startPoint x: 609, startPoint y: 426, endPoint x: 714, endPoint y: 416, distance: 106.1
click at [610, 426] on div "Finished 🔥 Hot Needs Response Clean no accidents with 54k miles" at bounding box center [839, 431] width 905 height 16
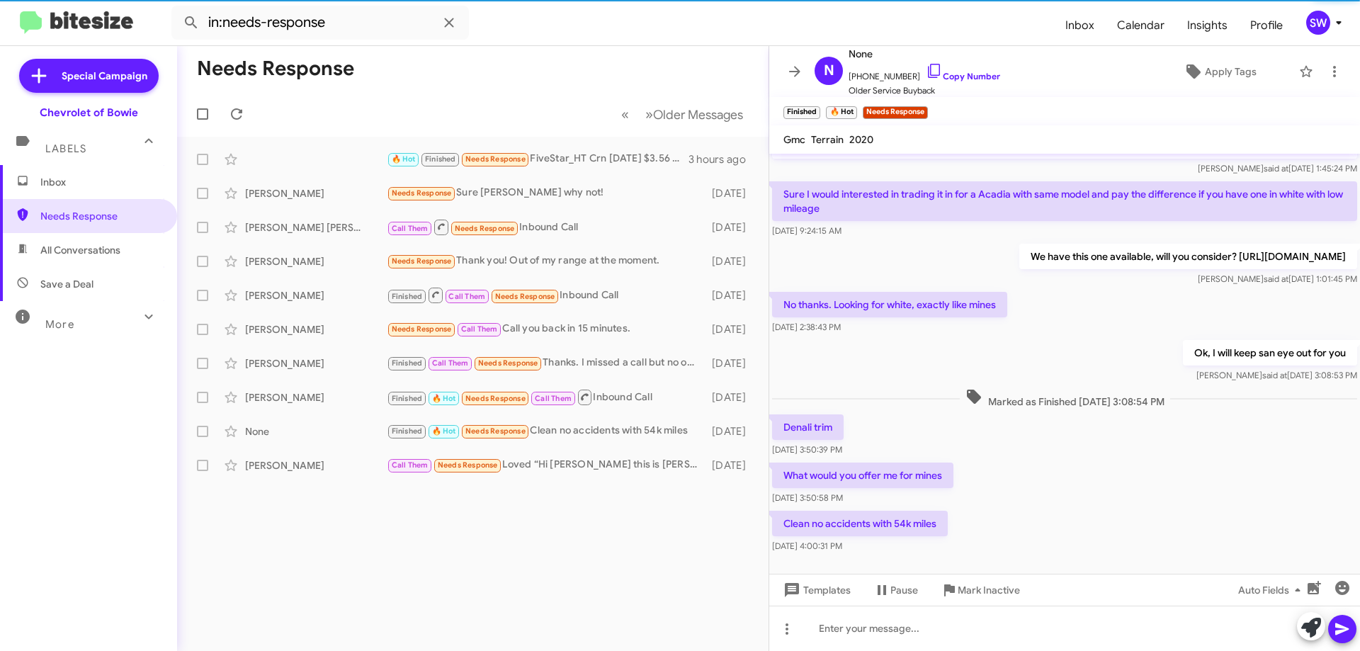
scroll to position [94, 0]
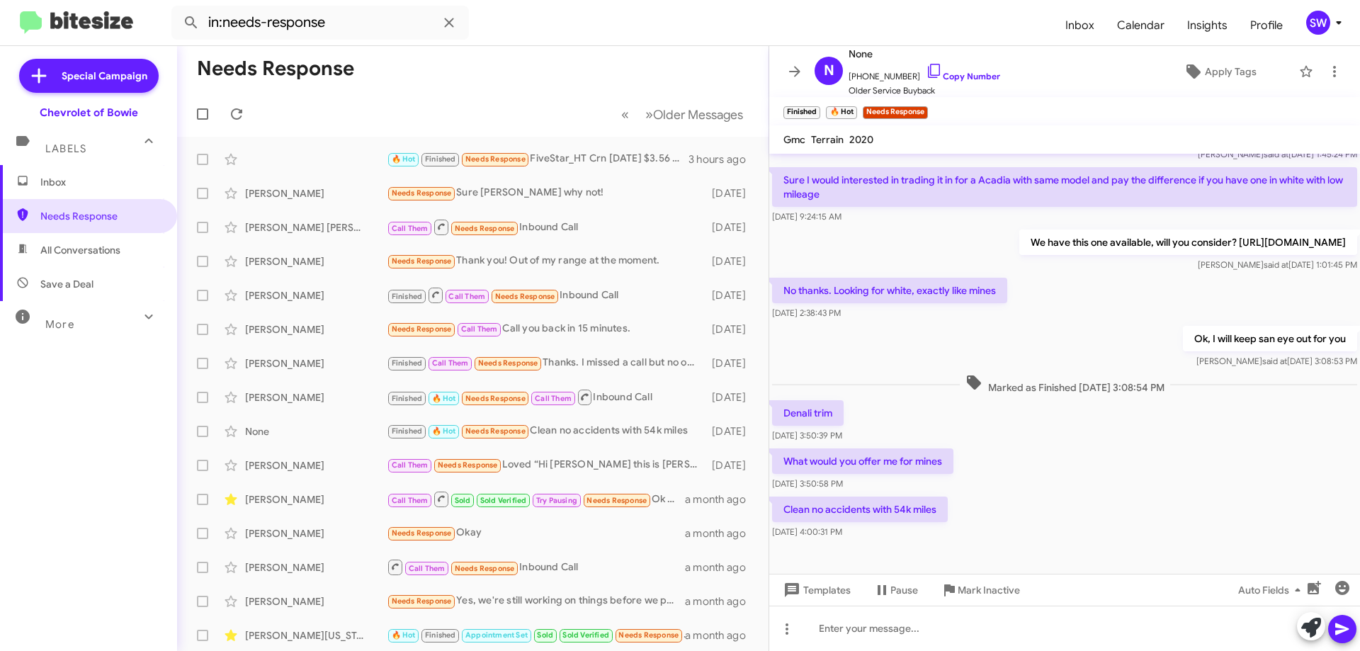
drag, startPoint x: 916, startPoint y: 71, endPoint x: 1068, endPoint y: 108, distance: 156.0
click at [926, 71] on icon at bounding box center [934, 70] width 17 height 17
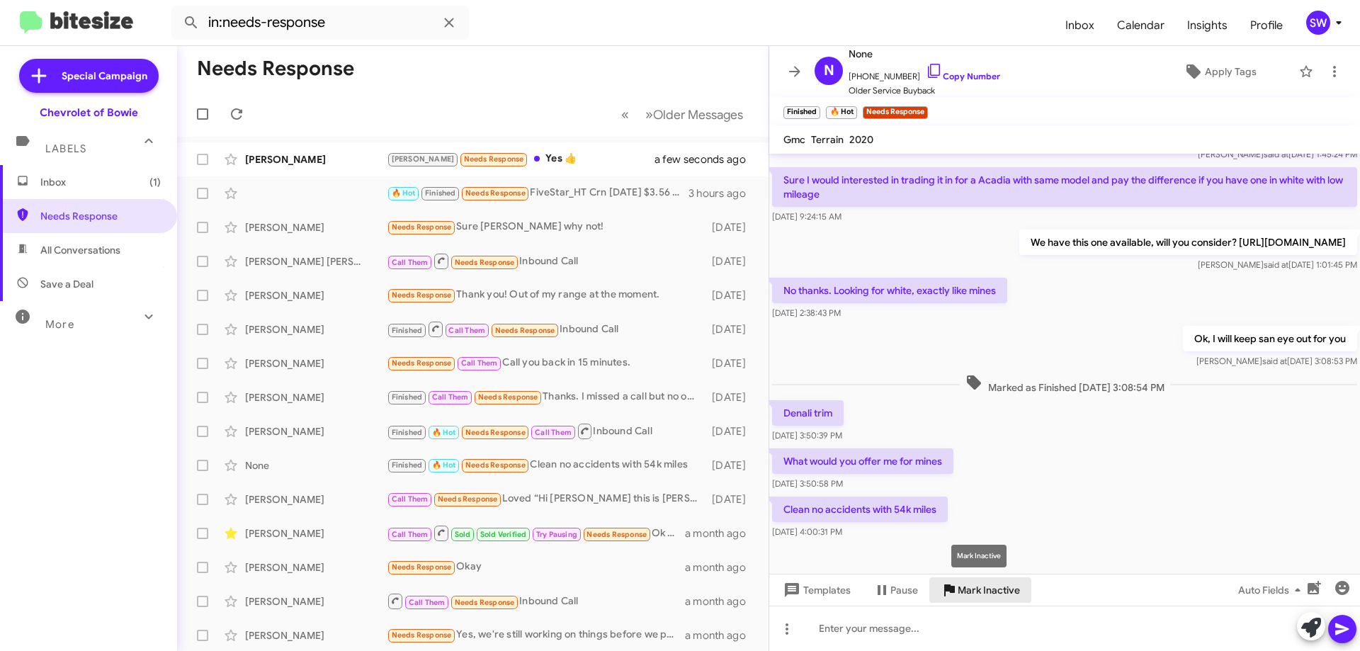
click at [971, 592] on span "Mark Inactive" at bounding box center [989, 590] width 62 height 26
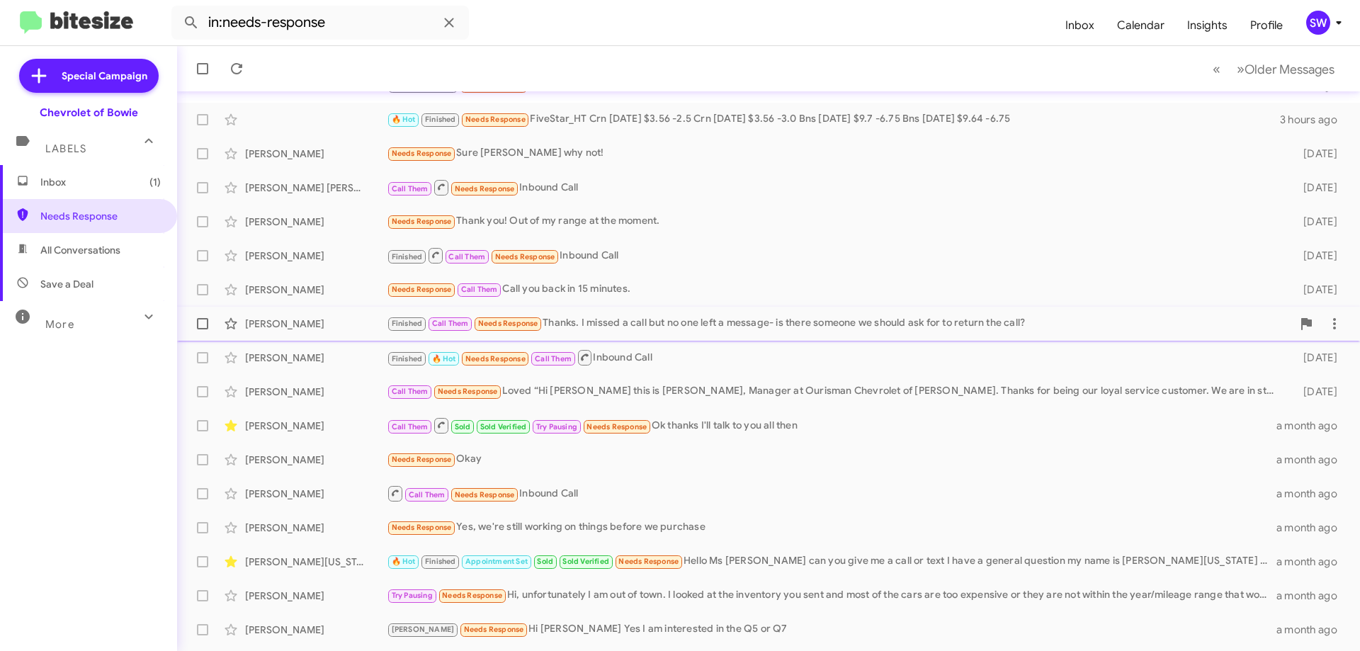
scroll to position [137, 0]
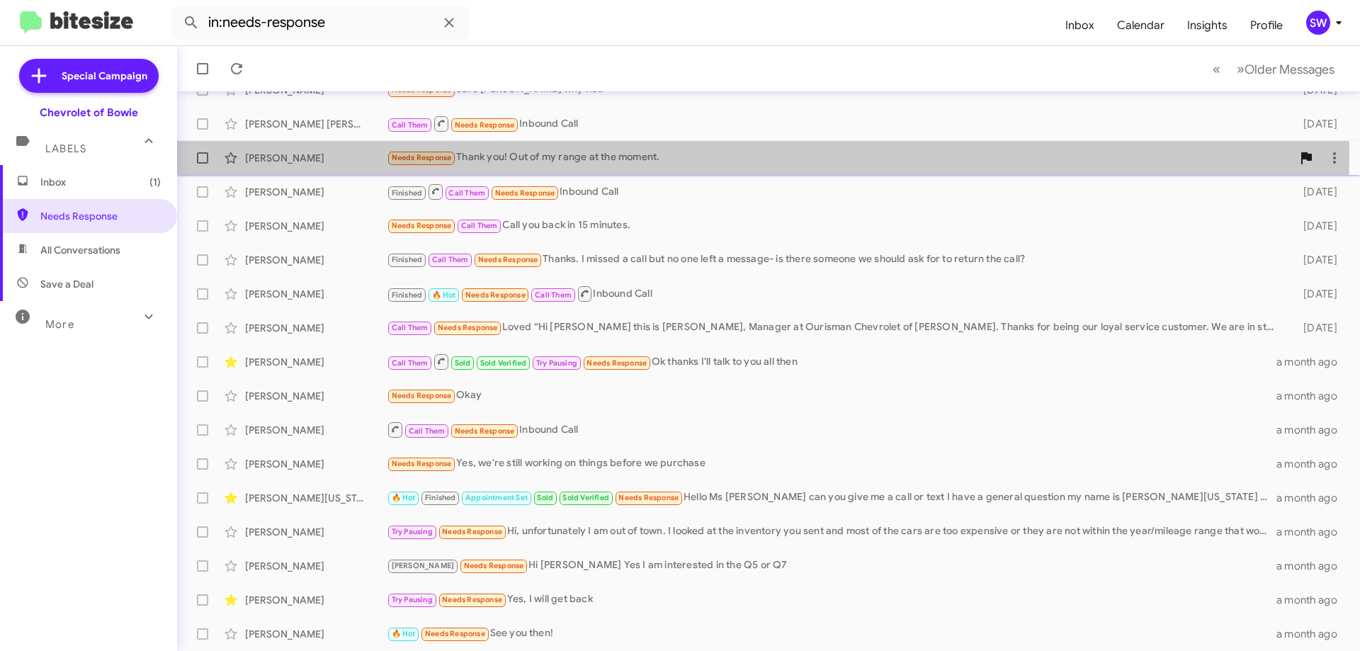
drag, startPoint x: 563, startPoint y: 154, endPoint x: 715, endPoint y: 152, distance: 151.6
click at [567, 154] on div "Needs Response Thank you! Out of my range at the moment." at bounding box center [839, 157] width 905 height 16
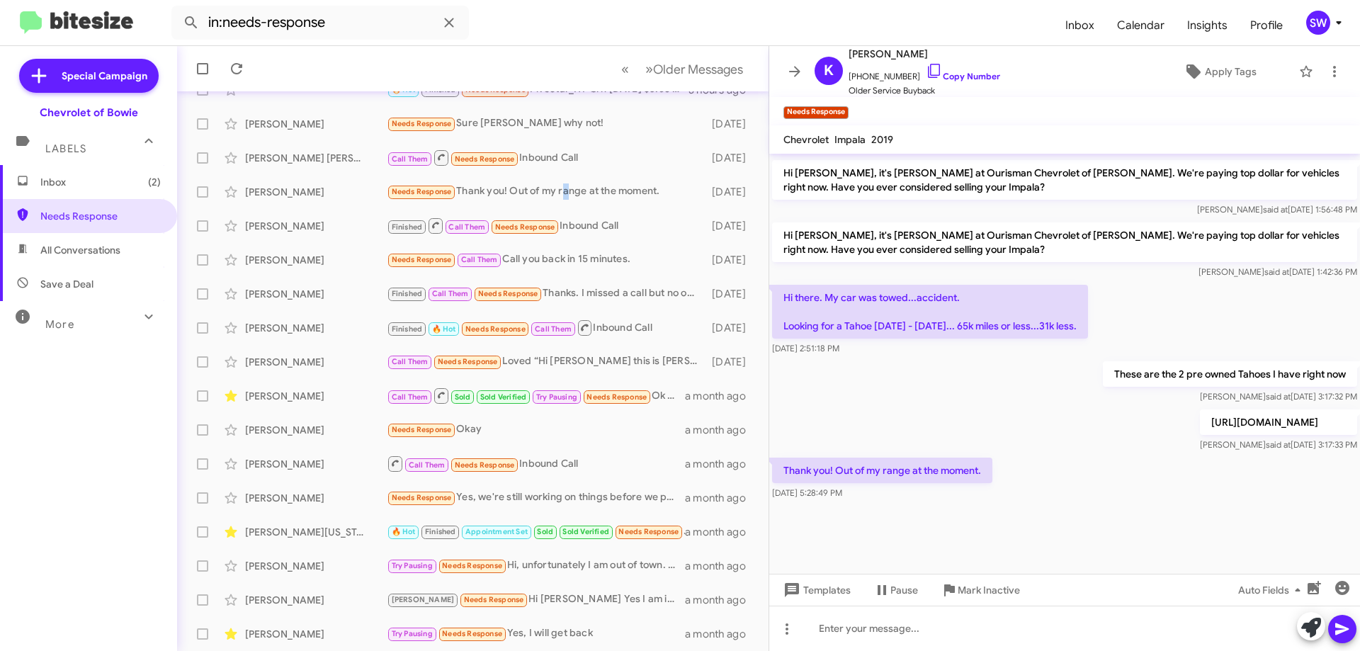
scroll to position [171, 0]
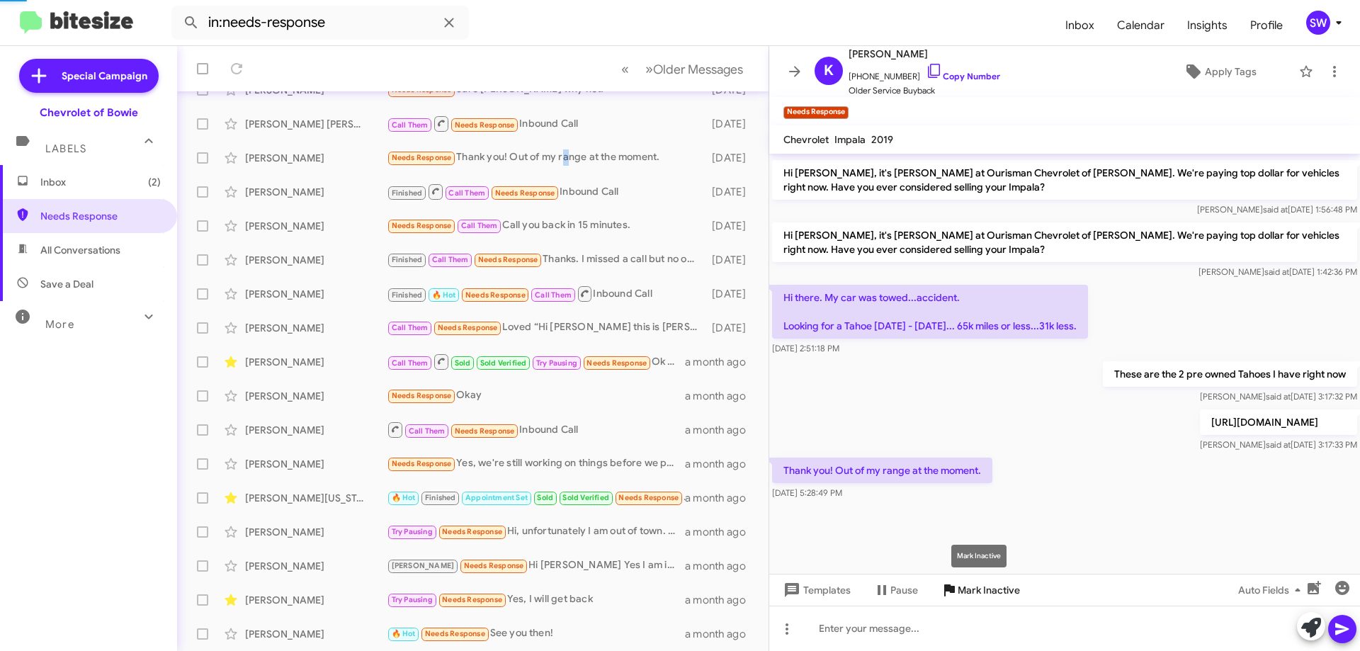
click at [968, 588] on span "Mark Inactive" at bounding box center [989, 590] width 62 height 26
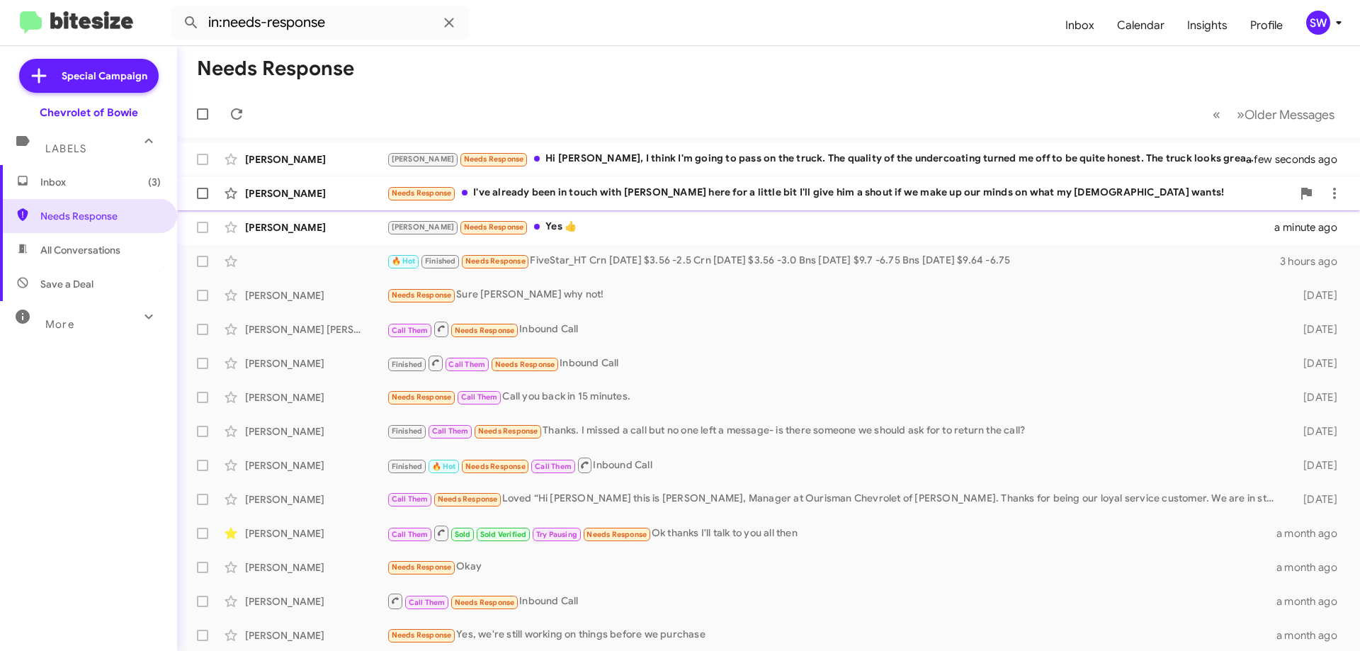
click at [604, 193] on div "Needs Response I've already been in touch with [PERSON_NAME] here for a little …" at bounding box center [839, 193] width 905 height 16
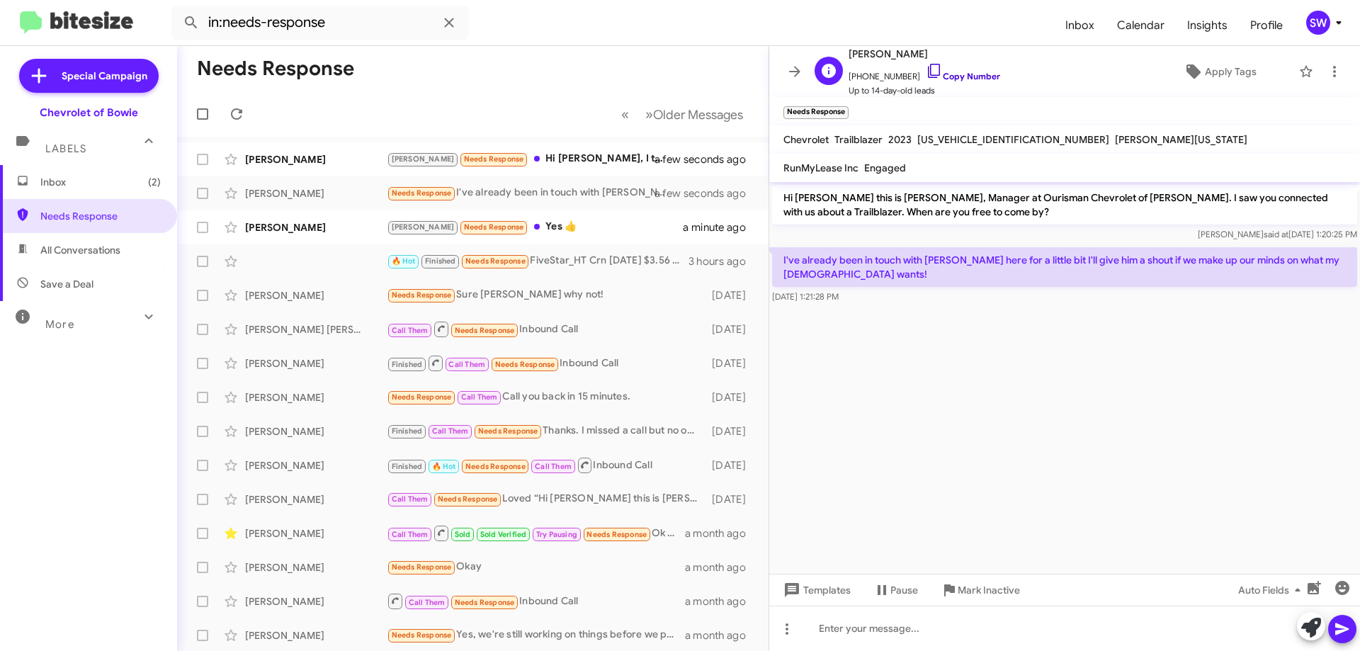
drag, startPoint x: 919, startPoint y: 72, endPoint x: 973, endPoint y: 80, distance: 55.2
click at [926, 72] on icon at bounding box center [934, 70] width 17 height 17
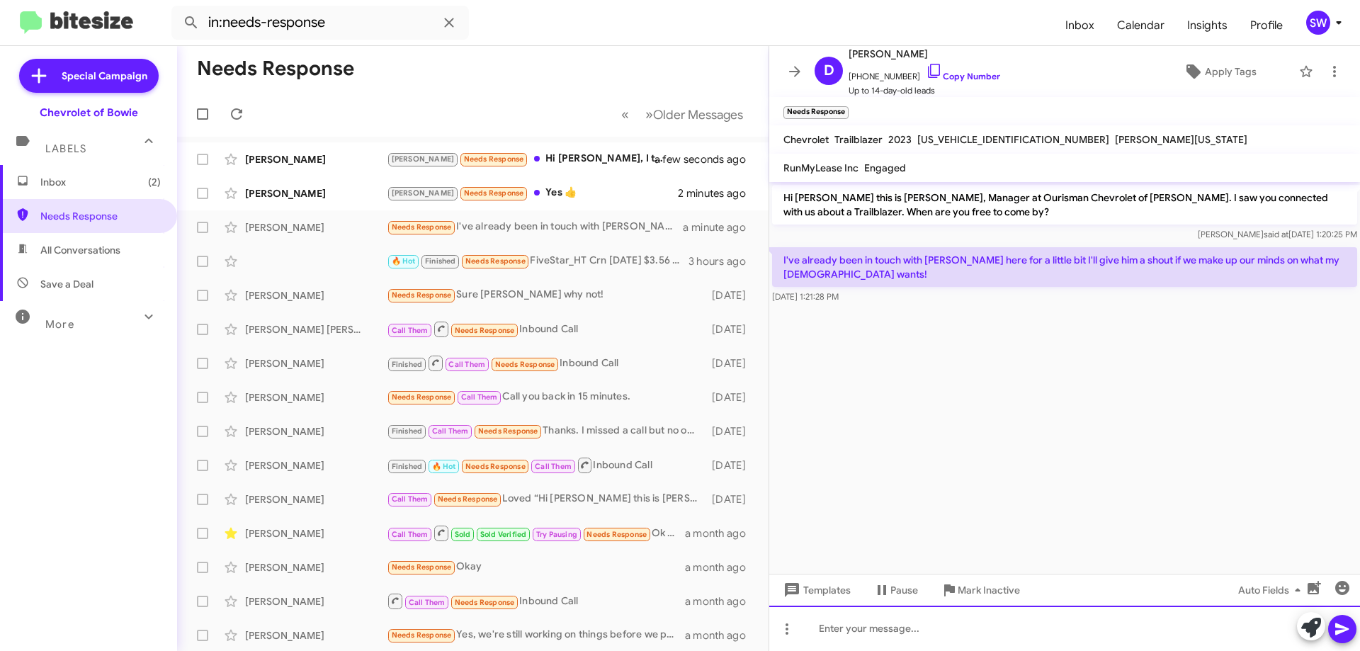
click at [913, 626] on div at bounding box center [1064, 628] width 591 height 45
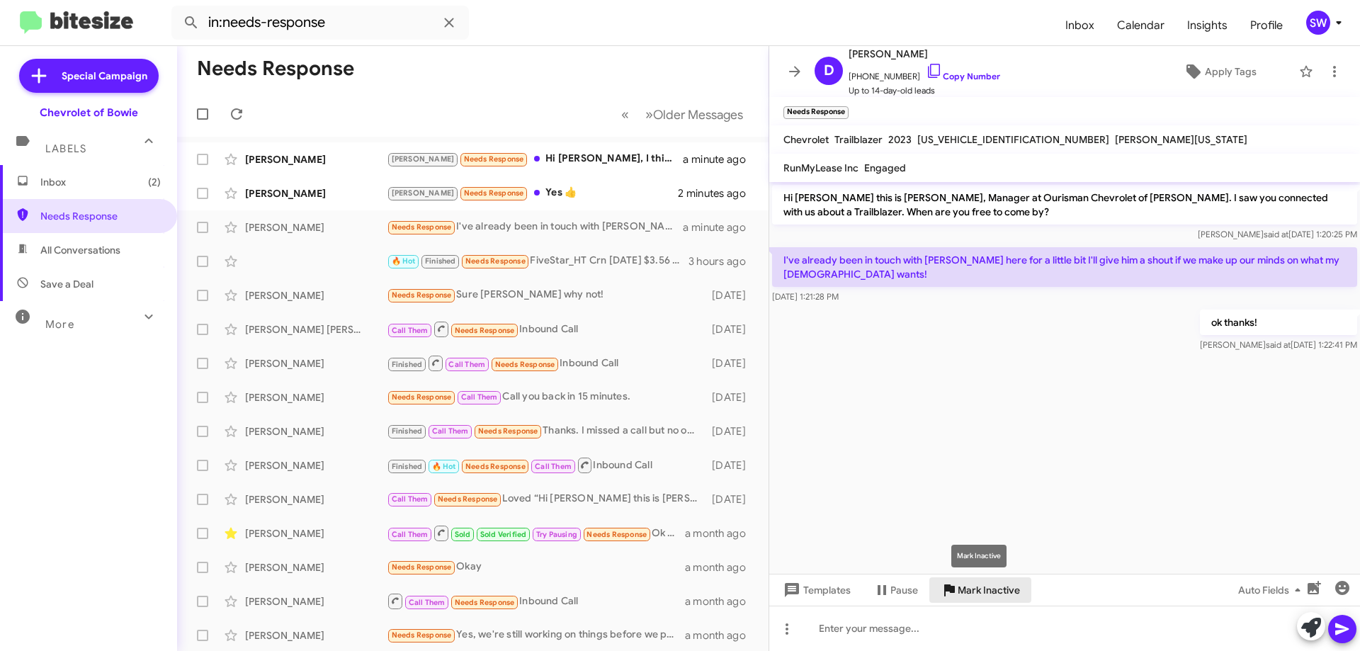
drag, startPoint x: 955, startPoint y: 590, endPoint x: 997, endPoint y: 579, distance: 43.1
click at [956, 589] on icon at bounding box center [949, 590] width 17 height 17
